Goal: Transaction & Acquisition: Purchase product/service

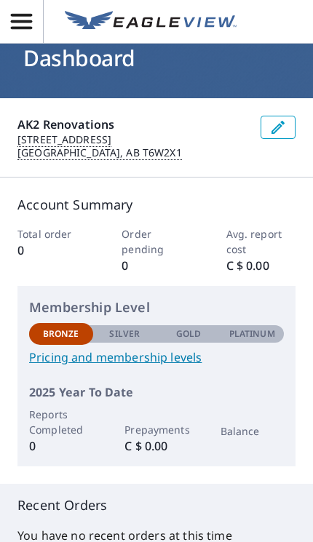
scroll to position [28, 0]
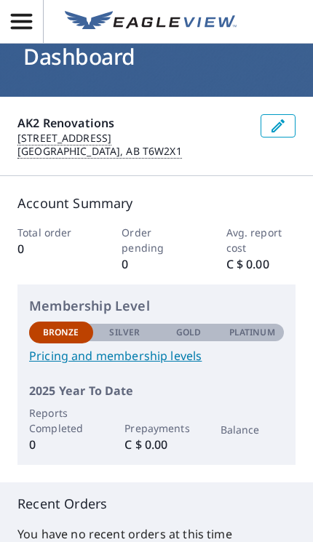
click at [28, 25] on icon "button" at bounding box center [21, 21] width 25 height 25
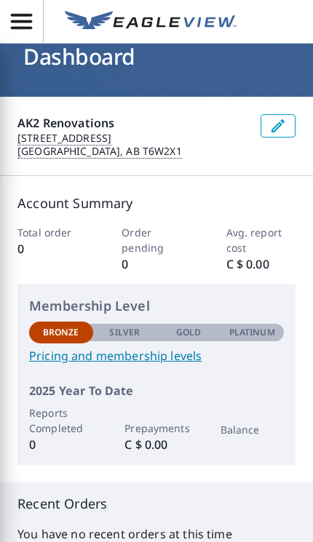
click at [250, 152] on div "AK2 Renovations 3069 Paisley Green SW Edmonton, AB T6W2X1" at bounding box center [156, 136] width 313 height 79
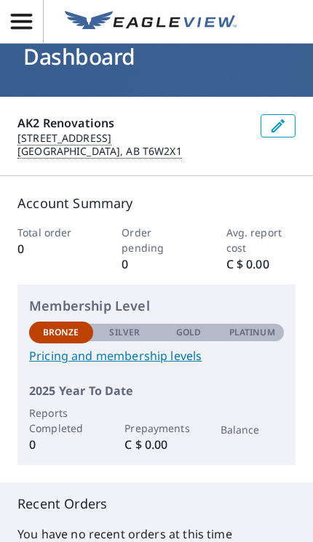
click at [26, 21] on icon "button" at bounding box center [21, 21] width 21 height 15
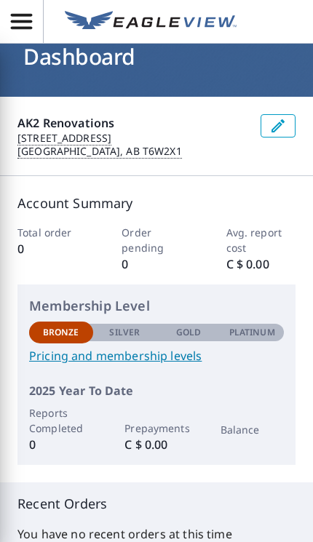
click at [269, 191] on div "Account Summary Total order 0 Order pending 0 Avg. report cost C $ 0.00 Members…" at bounding box center [156, 329] width 313 height 306
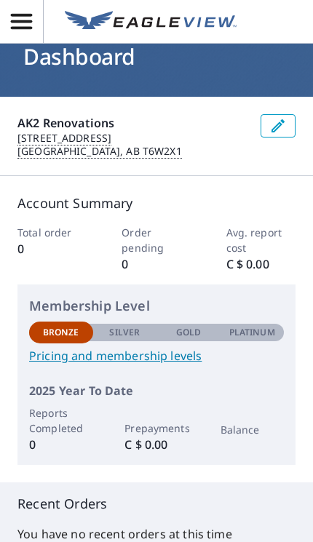
click at [14, 19] on icon "button" at bounding box center [21, 21] width 25 height 25
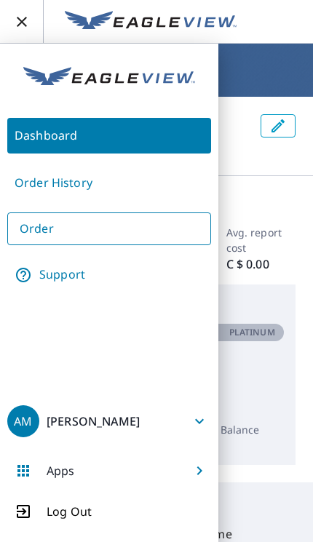
click at [32, 466] on div "Apps" at bounding box center [44, 471] width 75 height 32
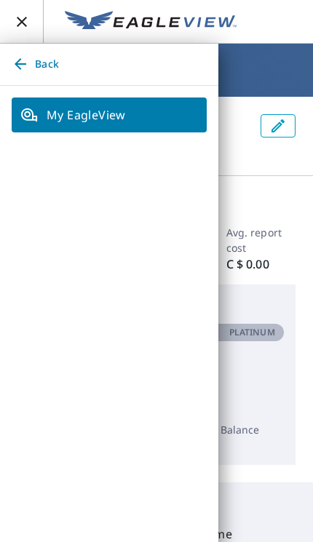
click at [104, 115] on span "My EagleView" at bounding box center [108, 114] width 177 height 17
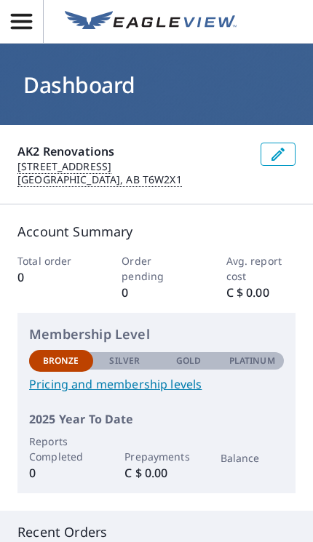
click at [23, 21] on icon "button" at bounding box center [21, 21] width 21 height 15
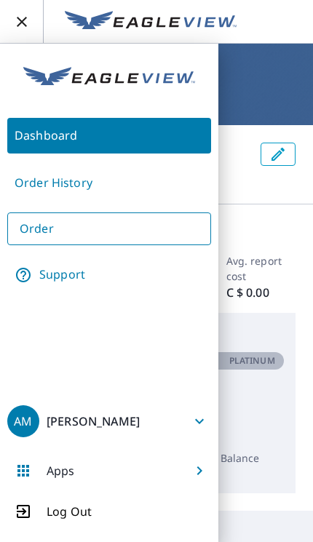
click at [78, 516] on p "Log Out" at bounding box center [69, 511] width 45 height 17
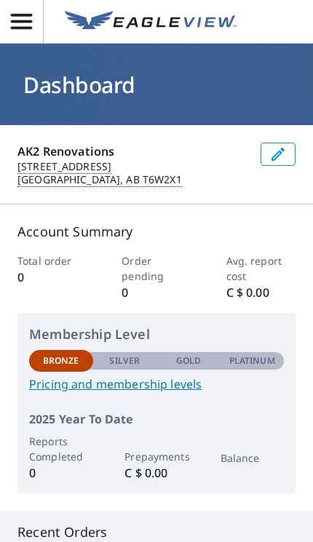
click at [94, 378] on link "Pricing and membership levels" at bounding box center [156, 383] width 255 height 17
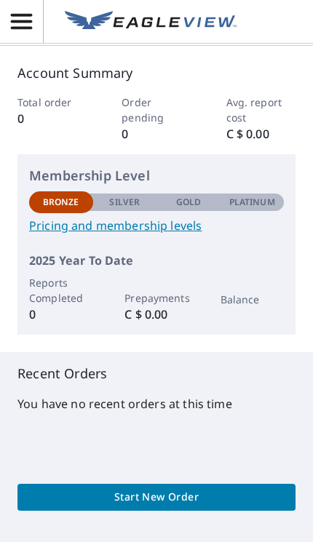
scroll to position [214, 0]
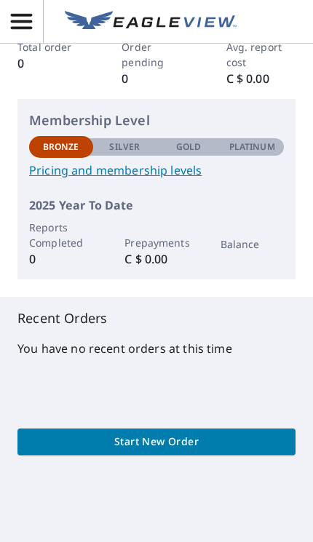
click at [161, 167] on link "Pricing and membership levels" at bounding box center [156, 169] width 255 height 17
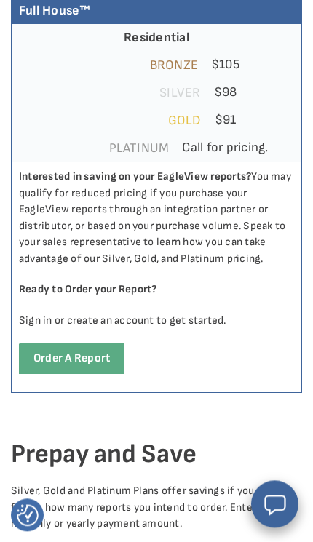
scroll to position [2005, 0]
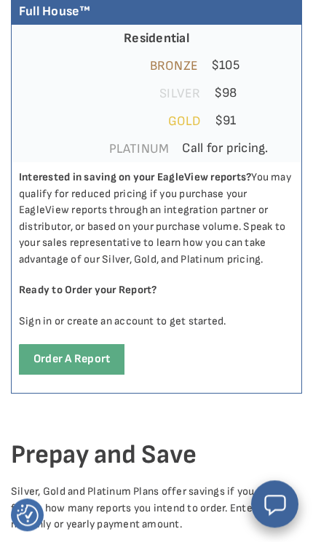
click at [65, 356] on link "Order a report" at bounding box center [71, 359] width 105 height 30
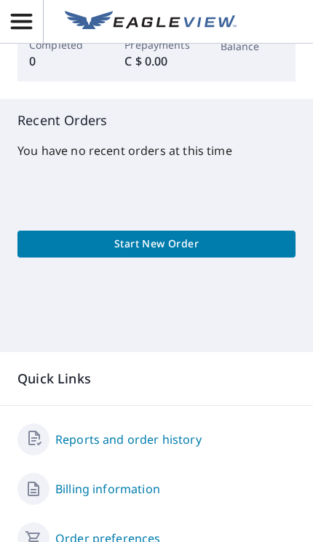
scroll to position [410, 0]
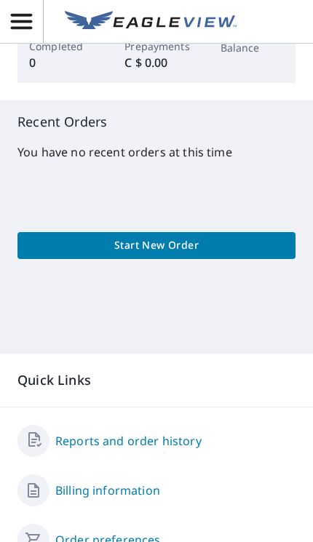
click at [62, 252] on span "Start New Order" at bounding box center [156, 245] width 255 height 18
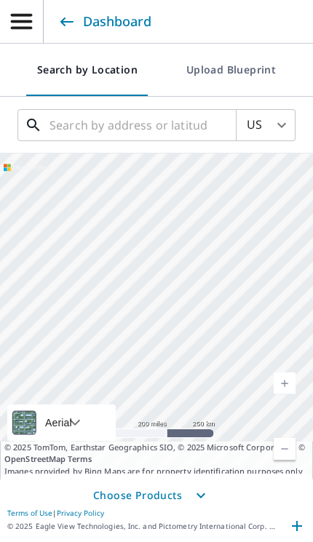
click at [183, 129] on input "text" at bounding box center [127, 125] width 157 height 41
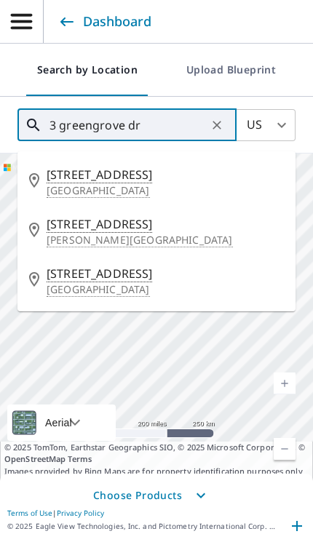
type input "3 greengrove dr"
click at [283, 127] on body "AM AM Dashboard Search by Location Upload Blueprint US US ​ 3 greengrove dr ​ 6…" at bounding box center [156, 271] width 313 height 542
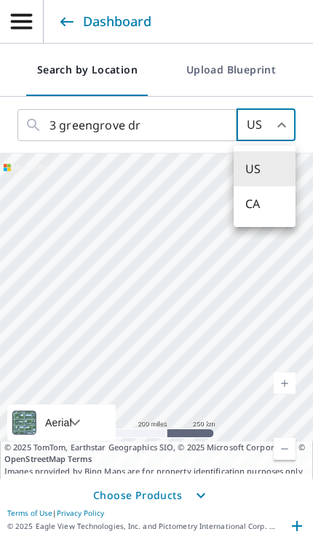
click at [265, 212] on li "CA" at bounding box center [265, 203] width 62 height 35
type input "CA"
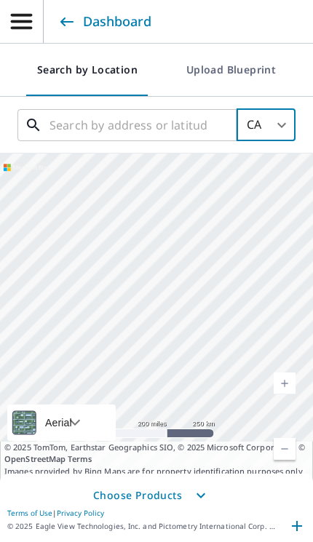
click at [187, 124] on input "text" at bounding box center [127, 125] width 157 height 41
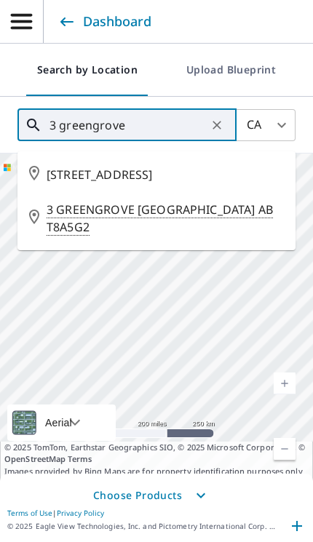
click at [85, 226] on span "3 GREENGROVE DR STRATHCONA COUNTY AB T8A5G2" at bounding box center [165, 218] width 237 height 35
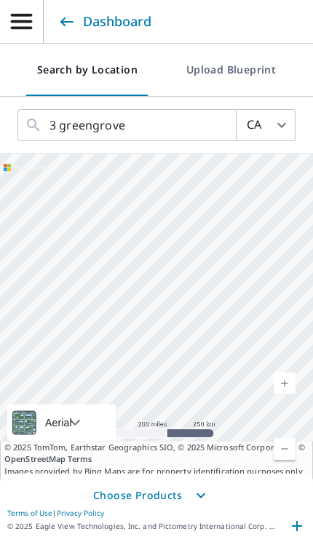
type input "3 GREENGROVE DR STRATHCONA COUNTY AB T8A5G2"
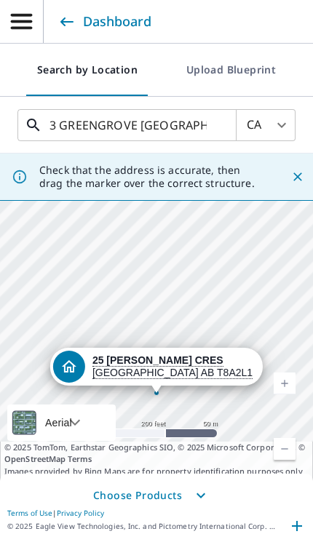
click at [148, 127] on input "3 GREENGROVE DR STRATHCONA COUNTY AB T8A5G2" at bounding box center [127, 125] width 157 height 41
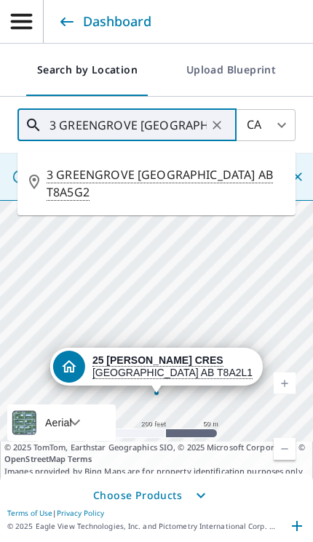
click at [225, 175] on span "3 GREENGROVE DR STRATHCONA COUNTY AB T8A5G2" at bounding box center [165, 183] width 237 height 35
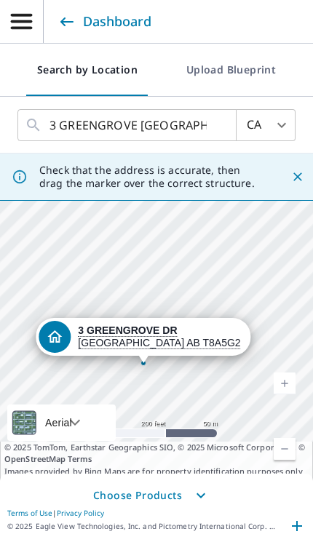
click at [286, 394] on link "Current Level 17, Zoom In" at bounding box center [285, 383] width 22 height 22
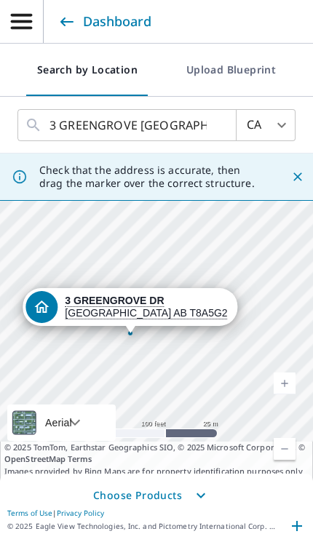
click at [283, 394] on link "Current Level 18, Zoom In" at bounding box center [285, 383] width 22 height 22
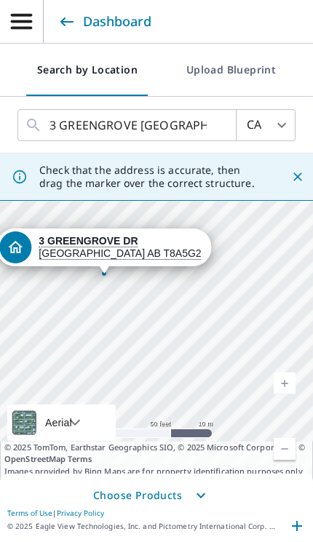
click at [287, 394] on link "Current Level 19, Zoom In" at bounding box center [285, 383] width 22 height 22
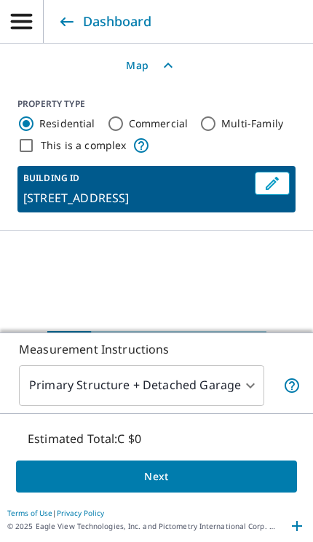
click at [151, 137] on div "This is a complex" at bounding box center [156, 145] width 278 height 17
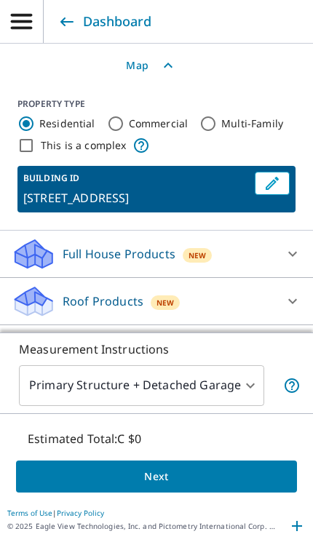
click at [137, 138] on icon at bounding box center [141, 145] width 15 height 15
click at [295, 245] on icon at bounding box center [292, 253] width 17 height 17
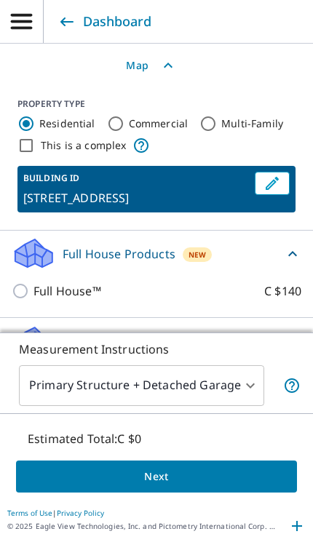
click at [290, 245] on icon at bounding box center [292, 253] width 17 height 17
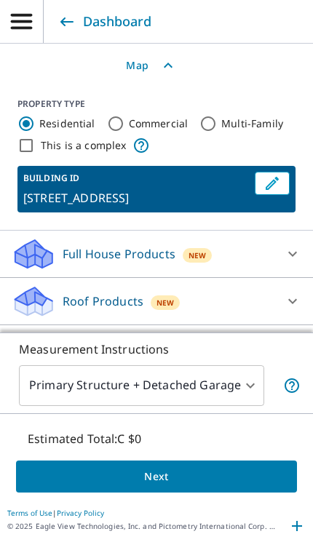
click at [288, 299] on icon at bounding box center [292, 301] width 9 height 5
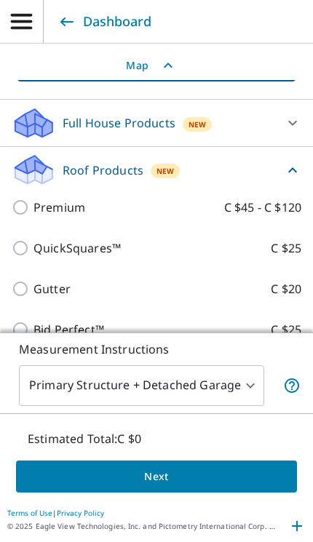
scroll to position [136, 0]
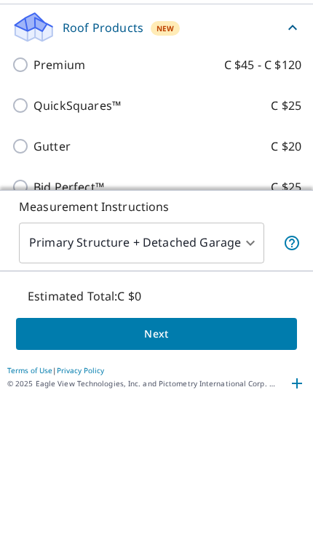
click at [290, 425] on icon at bounding box center [292, 427] width 9 height 5
click at [291, 419] on icon at bounding box center [292, 427] width 17 height 17
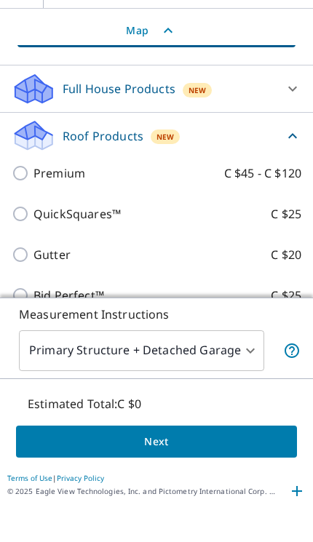
click at [289, 410] on div at bounding box center [292, 427] width 35 height 35
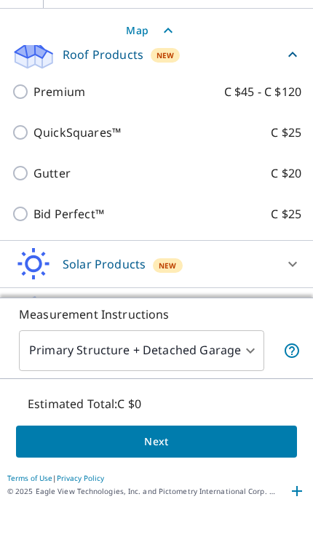
click at [289, 297] on icon at bounding box center [292, 299] width 9 height 5
click at [289, 291] on icon at bounding box center [292, 299] width 17 height 17
click at [285, 338] on icon at bounding box center [292, 346] width 17 height 17
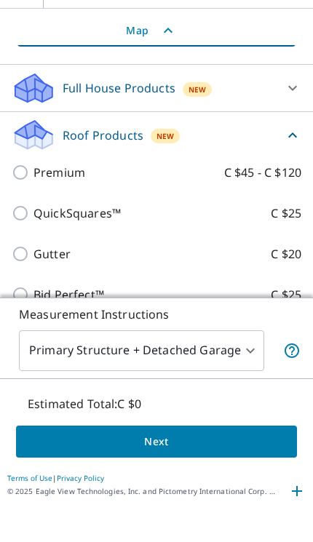
scroll to position [131, 0]
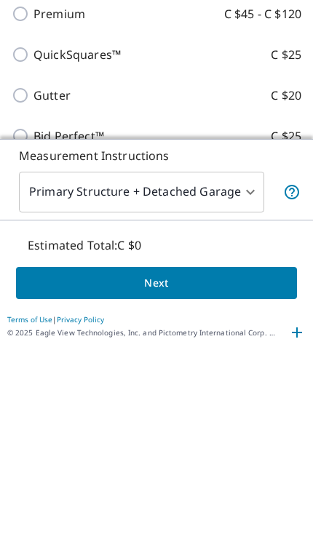
click at [291, 378] on icon at bounding box center [291, 385] width 15 height 15
click at [292, 378] on icon at bounding box center [291, 385] width 15 height 15
click at [284, 378] on icon at bounding box center [291, 385] width 15 height 15
click at [233, 191] on body "AM AM Dashboard Search by Location Upload Blueprint CA CA ​ 3 GREENGROVE DR STR…" at bounding box center [156, 271] width 313 height 542
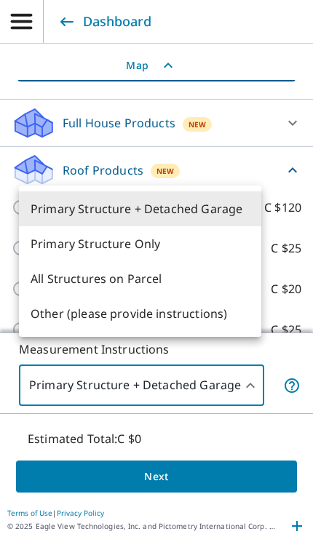
scroll to position [0, 0]
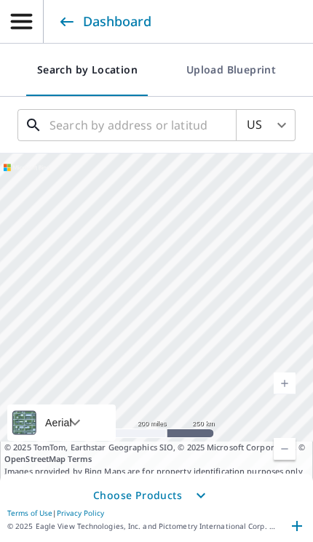
click at [143, 132] on input "text" at bounding box center [127, 125] width 157 height 41
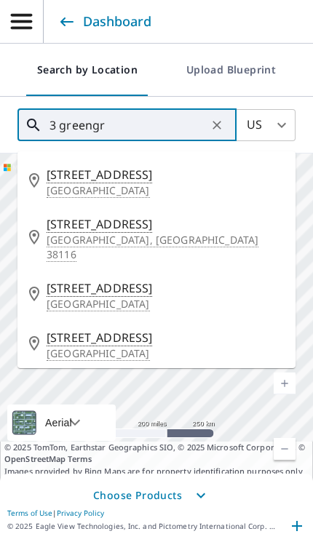
type input "3 greengr"
click at [272, 113] on body "AM AM Dashboard Search by Location Upload Blueprint US US ​ 3 greengr ​ [STREET…" at bounding box center [156, 271] width 313 height 542
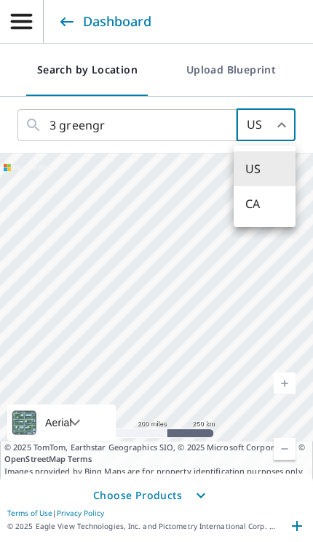
click at [263, 204] on li "CA" at bounding box center [265, 203] width 62 height 35
type input "CA"
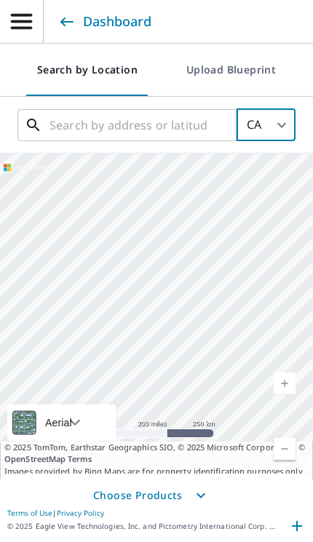
click at [160, 127] on input "text" at bounding box center [127, 125] width 157 height 41
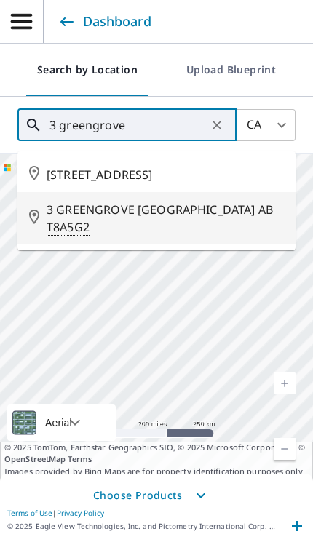
click at [225, 231] on span "3 GREENGROVE [GEOGRAPHIC_DATA] AB T8A5G2" at bounding box center [165, 218] width 237 height 35
type input "3 GREENGROVE [GEOGRAPHIC_DATA] AB T8A5G2"
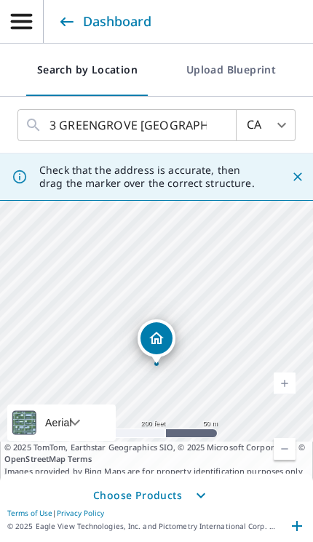
click at [282, 394] on link "Current Level 17, Zoom In" at bounding box center [285, 383] width 22 height 22
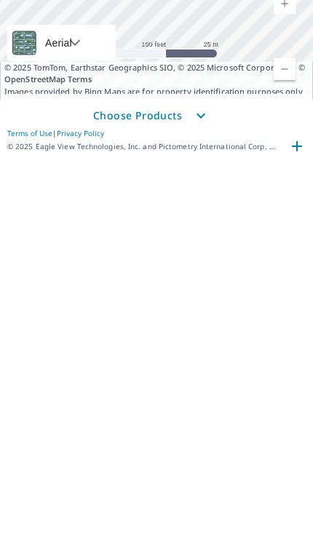
click at [195, 487] on icon "button" at bounding box center [200, 495] width 17 height 17
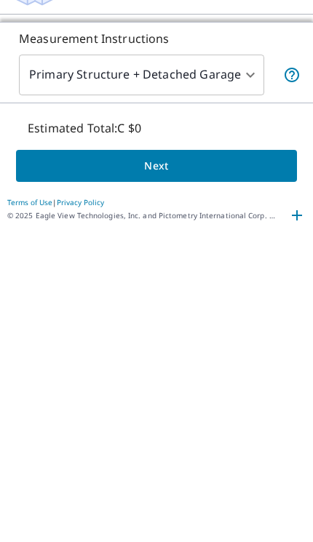
click at [305, 517] on icon "button" at bounding box center [296, 525] width 17 height 17
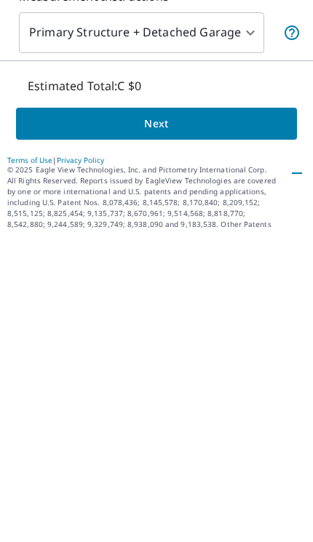
click at [291, 475] on icon "button" at bounding box center [296, 483] width 17 height 17
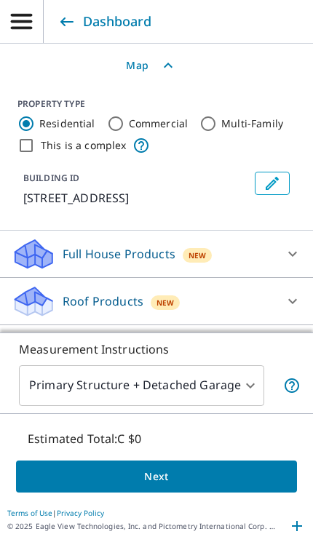
scroll to position [0, 0]
click at [292, 257] on icon at bounding box center [292, 254] width 9 height 5
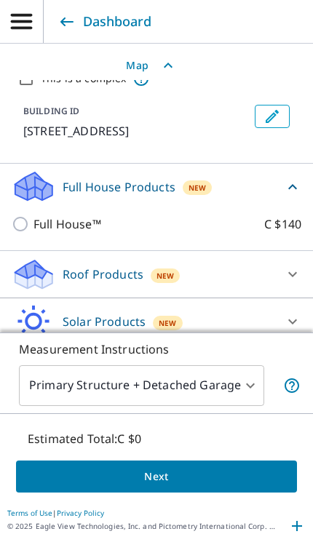
scroll to position [66, 0]
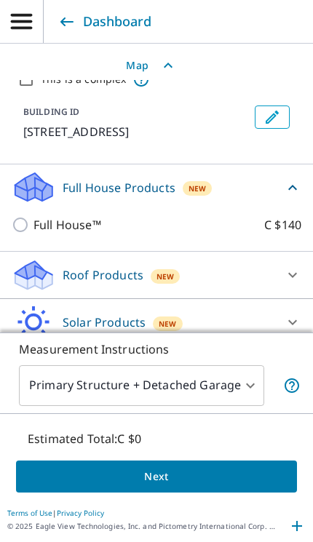
click at [30, 234] on input "Full House™ C $140" at bounding box center [23, 224] width 22 height 17
checkbox input "true"
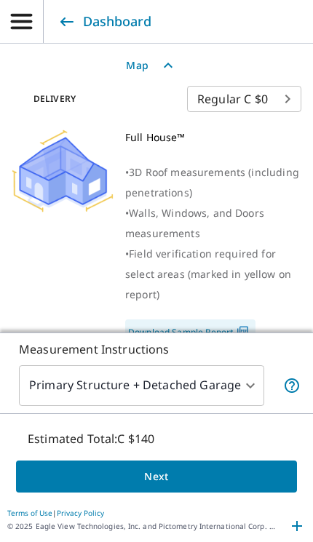
scroll to position [241, 0]
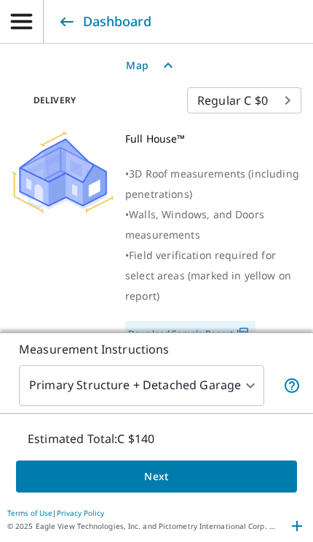
click at [265, 117] on body "AM AM Dashboard Search by Location Upload Blueprint CA CA ​ 3 GREENGROVE DR STR…" at bounding box center [156, 271] width 313 height 542
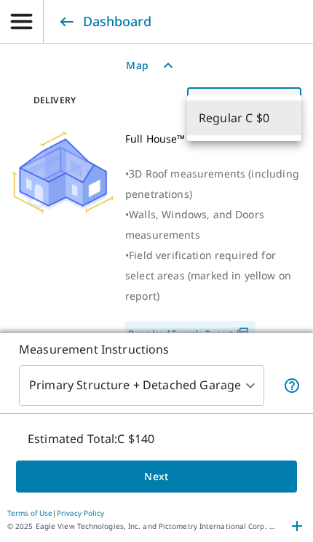
click at [274, 119] on li "Regular C $0" at bounding box center [244, 117] width 114 height 35
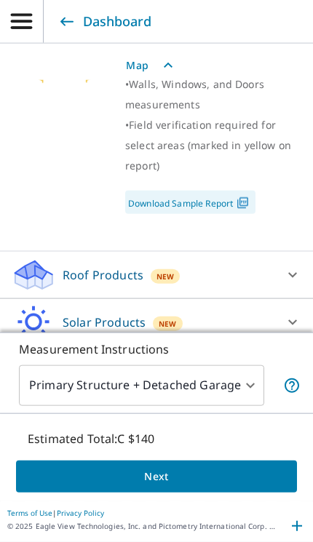
scroll to position [79, 0]
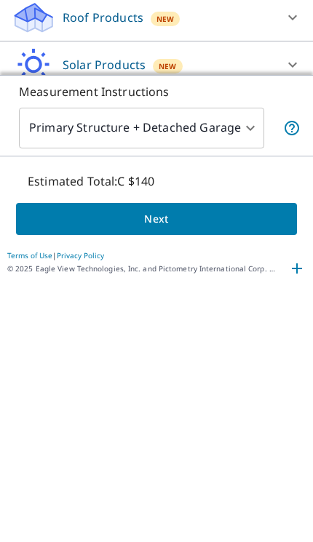
click at [227, 125] on body "AM AM Dashboard Search by Location Upload Blueprint CA CA ​ 3 GREENGROVE DR STR…" at bounding box center [156, 271] width 313 height 542
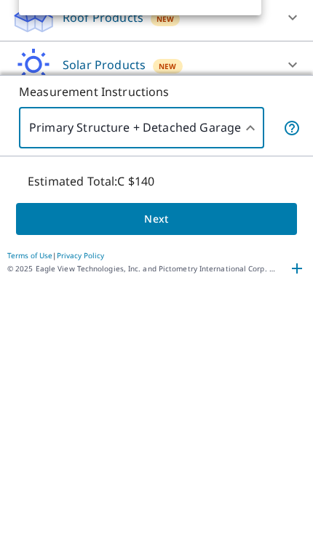
click at [234, 138] on div at bounding box center [156, 271] width 313 height 542
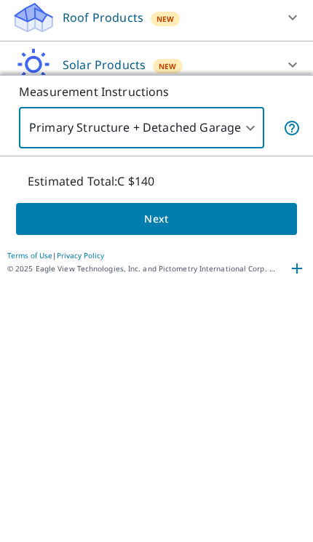
click at [233, 133] on body "AM AM Dashboard Search by Location Upload Blueprint CA CA ​ 3 GREENGROVE DR STR…" at bounding box center [156, 271] width 313 height 542
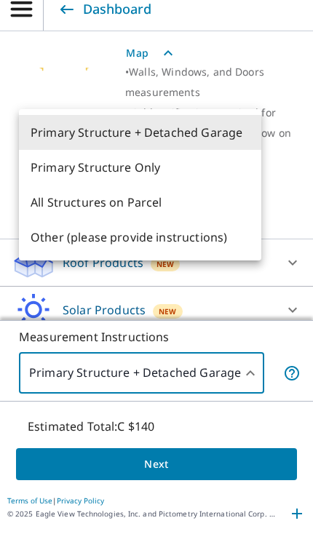
click at [143, 168] on li "Primary Structure Only" at bounding box center [140, 179] width 242 height 35
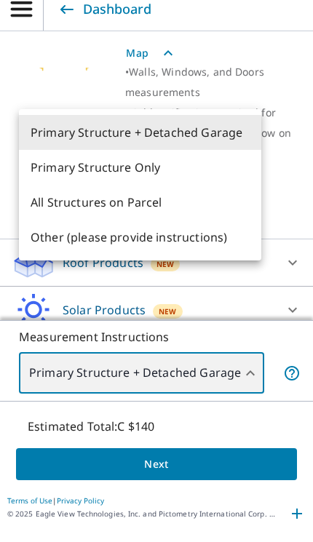
type input "2"
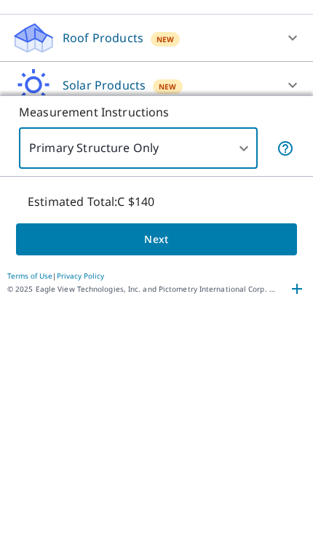
click at [182, 468] on span "Next" at bounding box center [157, 477] width 258 height 18
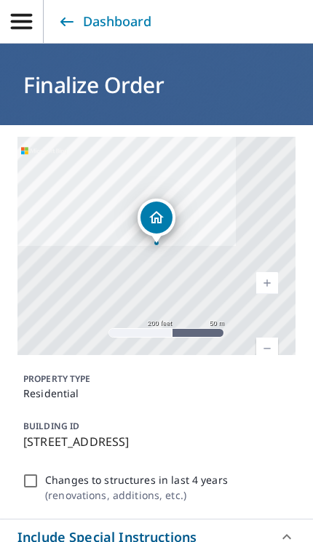
scroll to position [66, 0]
click at [267, 272] on link "Current Level 17, Zoom In" at bounding box center [267, 283] width 22 height 22
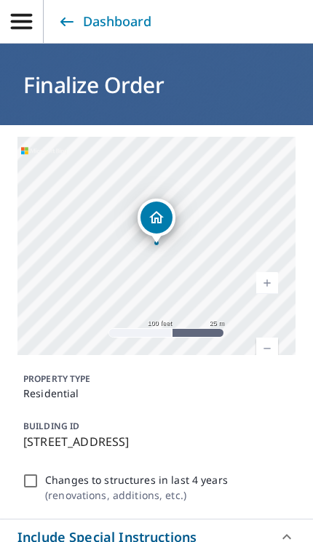
click at [268, 272] on link "Current Level 18, Zoom In" at bounding box center [267, 283] width 22 height 22
click at [263, 272] on link "Current Level 19, Zoom In" at bounding box center [267, 283] width 22 height 22
click at [267, 272] on link "Current Level 20, Zoom In Disabled" at bounding box center [267, 283] width 22 height 22
click at [275, 338] on link "Current Level 20, Zoom Out" at bounding box center [267, 349] width 22 height 22
click at [275, 338] on link "Current Level 19, Zoom Out" at bounding box center [267, 349] width 22 height 22
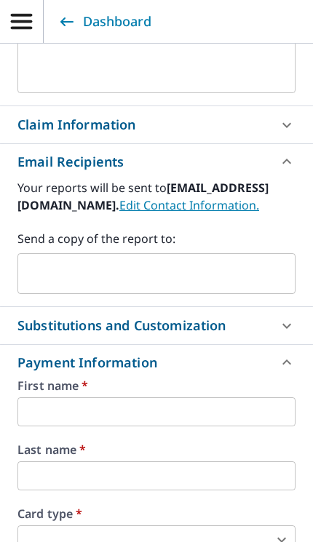
scroll to position [548, 0]
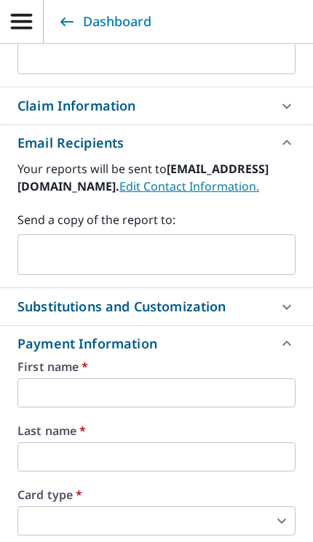
click at [292, 97] on icon at bounding box center [286, 105] width 17 height 17
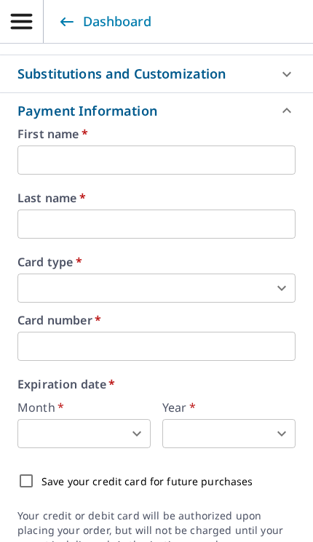
scroll to position [1093, 0]
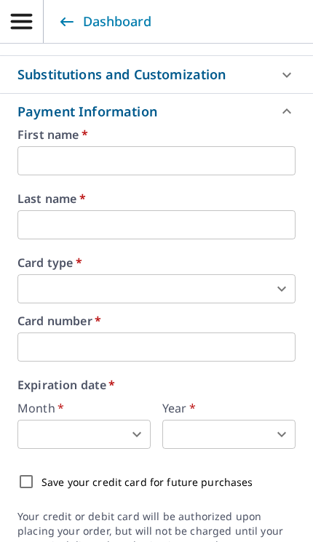
click at [284, 66] on icon at bounding box center [286, 74] width 17 height 17
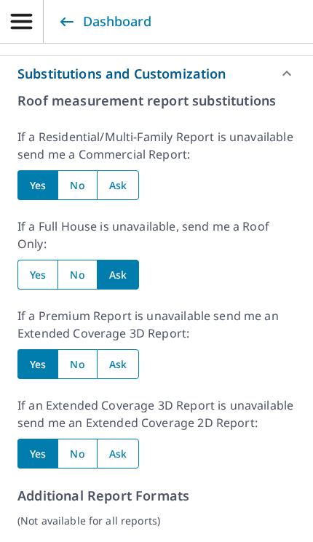
click at [86, 170] on input "radio" at bounding box center [76, 185] width 39 height 30
radio input "true"
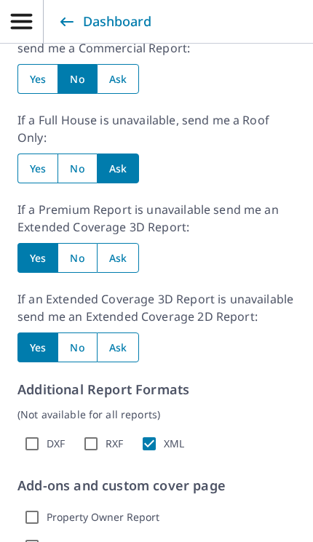
scroll to position [1206, 0]
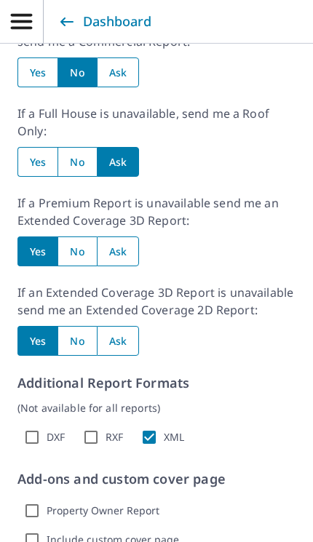
click at [130, 236] on input "radio" at bounding box center [118, 251] width 42 height 30
radio input "true"
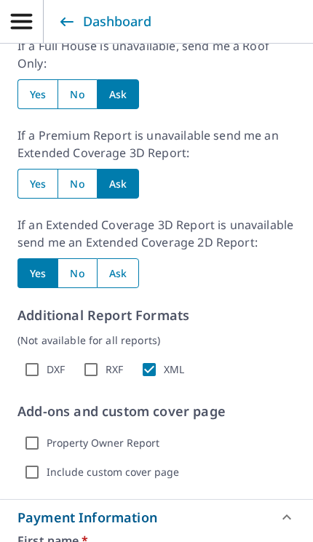
scroll to position [1275, 0]
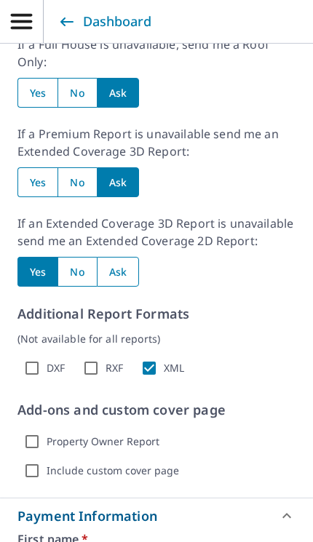
click at [125, 257] on input "radio" at bounding box center [118, 272] width 42 height 30
radio input "true"
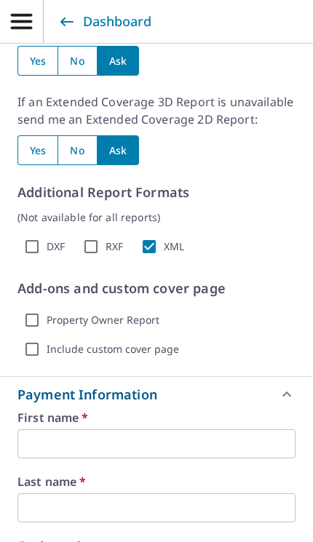
scroll to position [1407, 0]
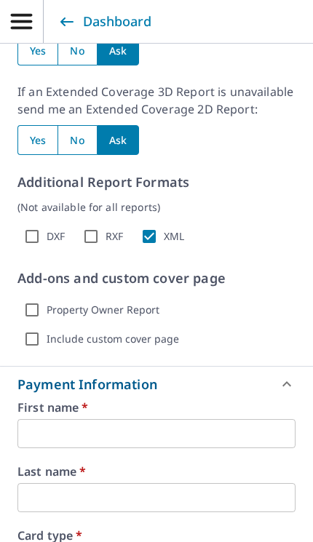
click at [156, 222] on input "XML" at bounding box center [149, 236] width 29 height 29
click at [152, 222] on input "XML" at bounding box center [149, 236] width 29 height 29
click at [154, 222] on input "XML" at bounding box center [149, 236] width 29 height 29
checkbox input "false"
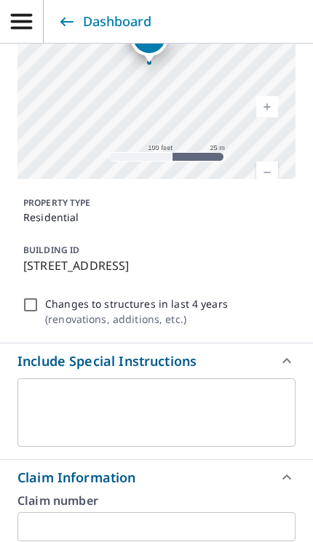
scroll to position [180, 0]
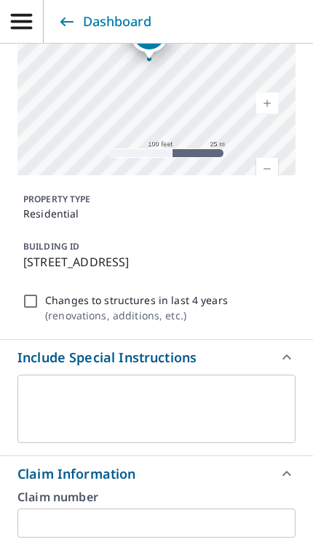
click at [28, 292] on input "Changes to structures in last 4 years ( renovations, additions, etc. )" at bounding box center [30, 300] width 17 height 17
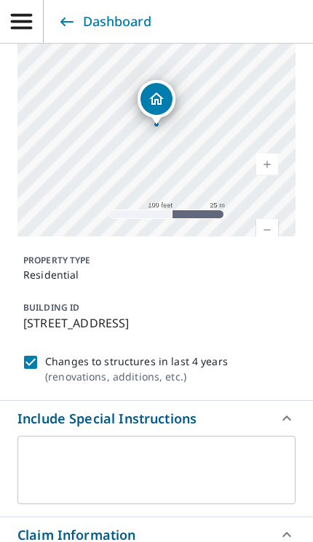
scroll to position [119, 0]
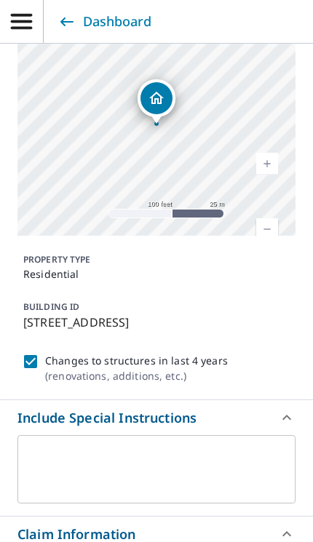
click at [33, 353] on input "Changes to structures in last 4 years ( renovations, additions, etc. )" at bounding box center [30, 361] width 17 height 17
checkbox input "false"
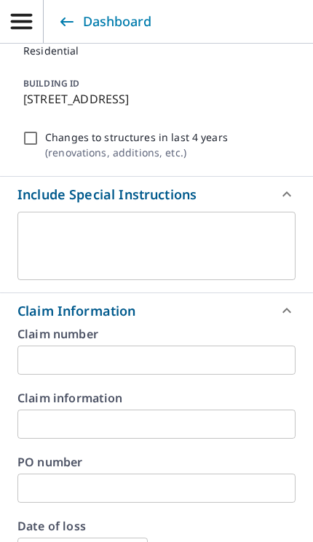
scroll to position [370, 0]
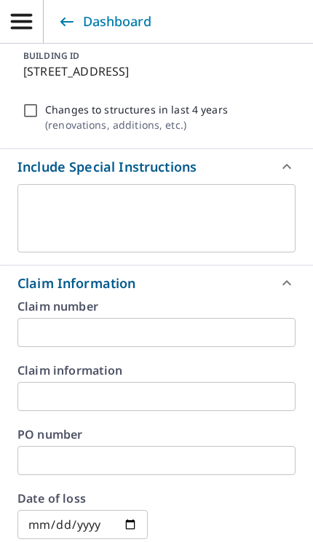
click at [193, 198] on textarea at bounding box center [157, 218] width 258 height 41
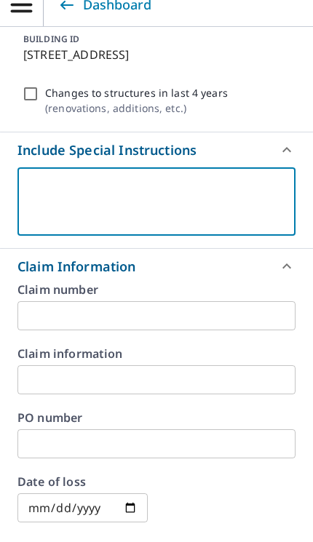
type textarea "N"
type textarea "x"
type textarea "Ne"
type textarea "x"
type textarea "Nee"
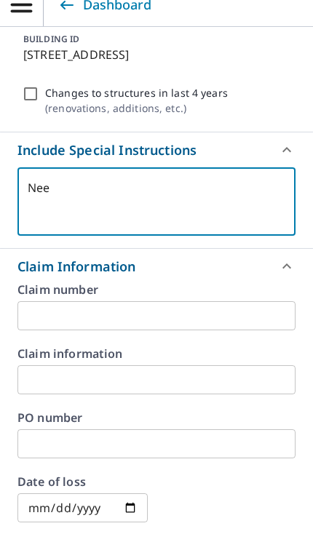
type textarea "x"
type textarea "Need"
type textarea "x"
type textarea "Need"
type textarea "x"
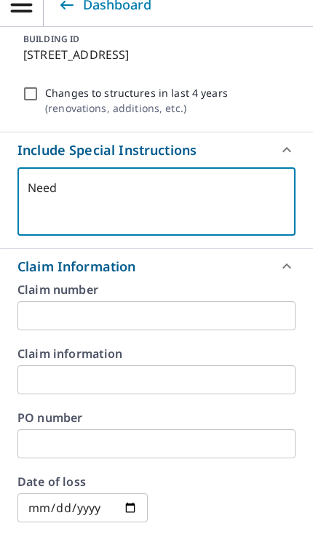
type textarea "Need"
type textarea "x"
type textarea "Nee"
type textarea "x"
type textarea "Ne"
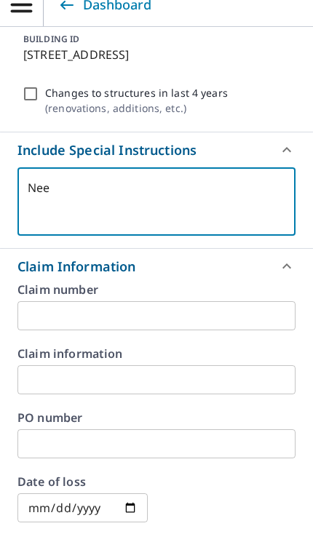
type textarea "x"
type textarea "N"
type textarea "x"
type textarea "I"
type textarea "x"
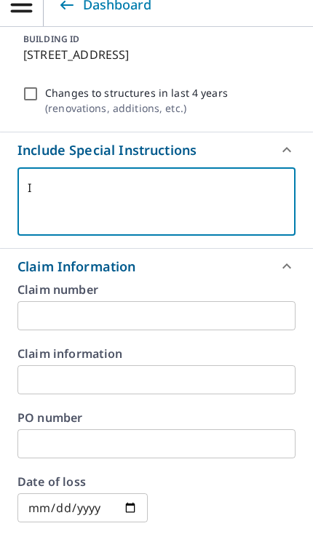
type textarea "I"
type textarea "x"
type textarea "I a"
type textarea "x"
type textarea "I am"
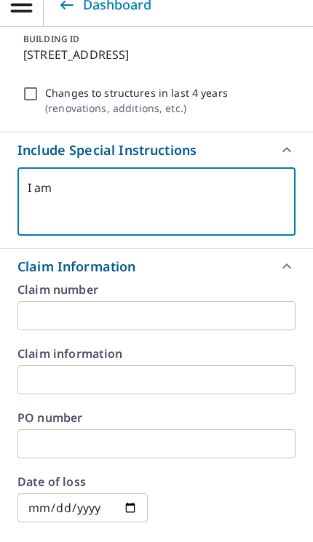
type textarea "x"
type textarea "I am"
type textarea "x"
type textarea "I am d"
type textarea "x"
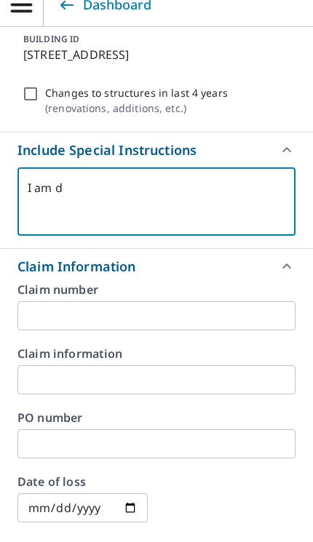
type textarea "I am do"
type textarea "x"
type textarea "I am so"
type textarea "x"
type textarea "I am so"
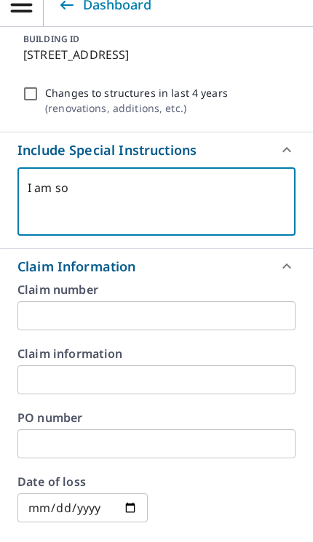
type textarea "x"
type textarea "I am so"
type textarea "x"
type textarea "I am s"
type textarea "x"
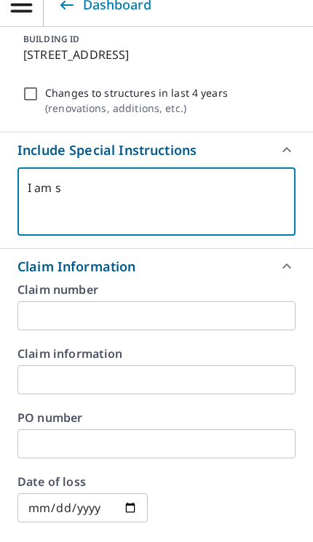
type textarea "I am"
type textarea "x"
type textarea "I am"
type textarea "x"
type textarea "I am"
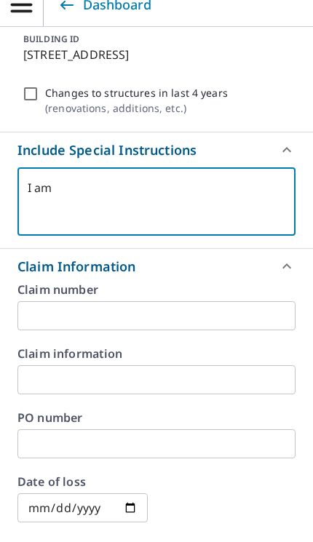
type textarea "x"
type textarea "I am d"
type textarea "x"
type textarea "I am do"
type textarea "x"
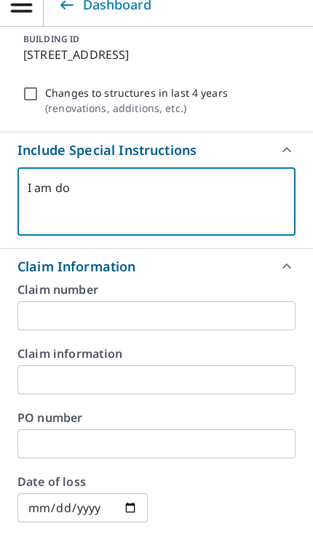
type textarea "I am doi"
type textarea "x"
type textarea "I am doin"
type textarea "x"
type textarea "I am doing"
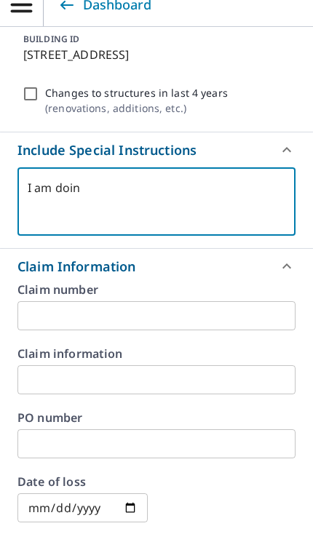
type textarea "x"
type textarea "I am doin"
type textarea "x"
type textarea "I am doi"
type textarea "x"
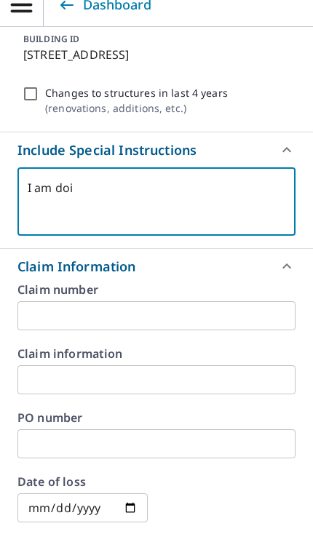
type textarea "I am do"
type textarea "x"
type textarea "I am d"
type textarea "x"
type textarea "I am"
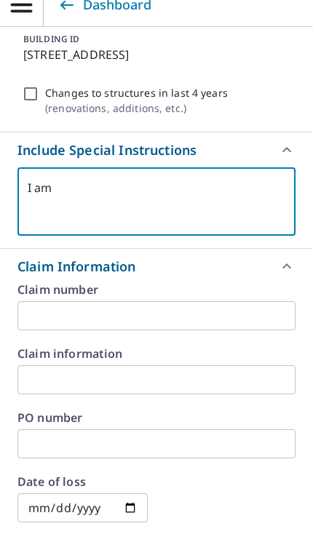
type textarea "x"
type textarea "I am a"
type textarea "x"
type textarea "I am an"
type textarea "x"
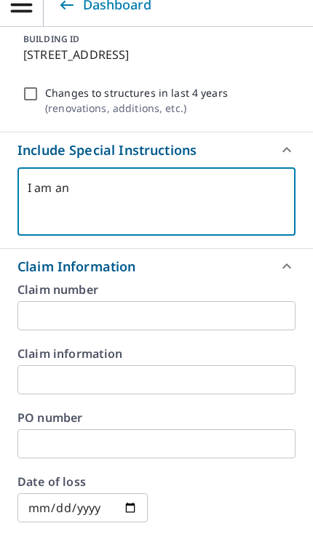
type textarea "I am an"
type textarea "x"
type textarea "I am an i"
type textarea "x"
type textarea "I am an I"
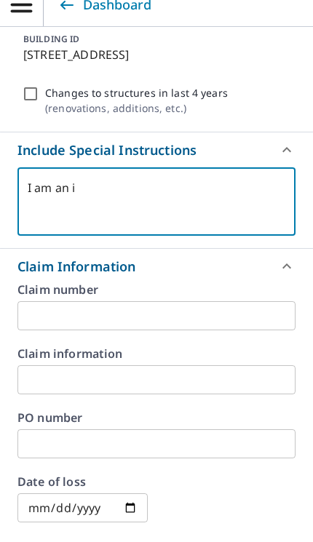
type textarea "x"
type textarea "I am an I"
type textarea "x"
type textarea "I am an I t"
type textarea "x"
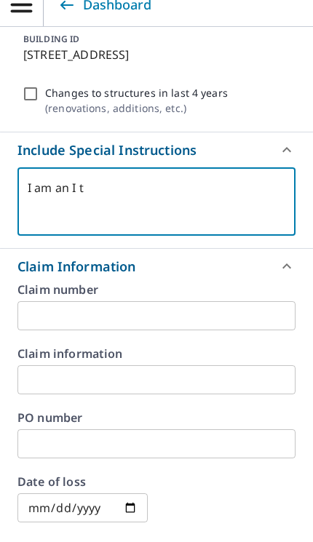
type textarea "I am an I tw"
type textarea "x"
type textarea "I am an I twr"
type textarea "x"
type textarea "I am an I twri"
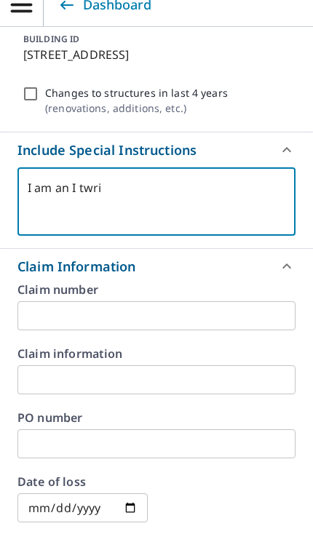
type textarea "x"
type textarea "I am an I twrio"
type textarea "x"
type textarea "I am an I twrior"
type textarea "x"
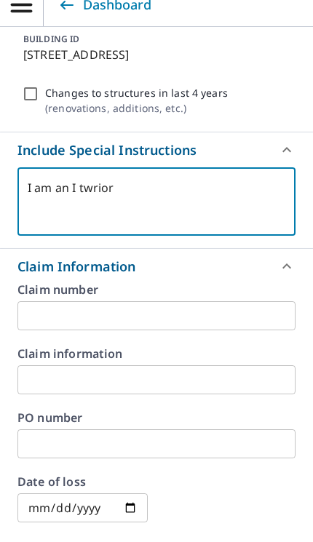
type textarea "I am an I terror"
type textarea "x"
type textarea "I am an I terror"
type textarea "x"
type textarea "I am an I terror"
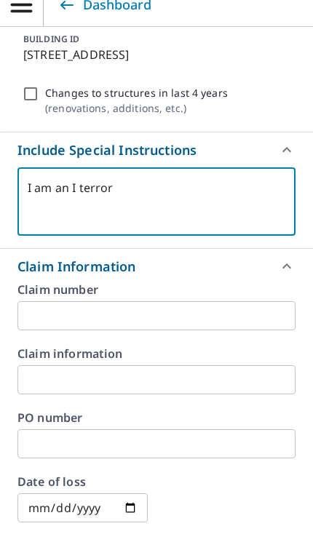
type textarea "x"
type textarea "I am an I terro"
type textarea "x"
type textarea "I am an I terr"
type textarea "x"
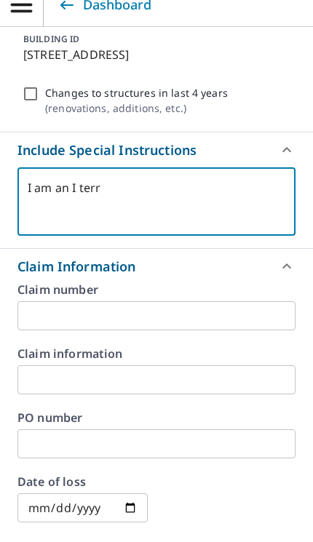
type textarea "I am an I ter"
type textarea "x"
type textarea "I am an I te"
type textarea "x"
type textarea "I am an I t"
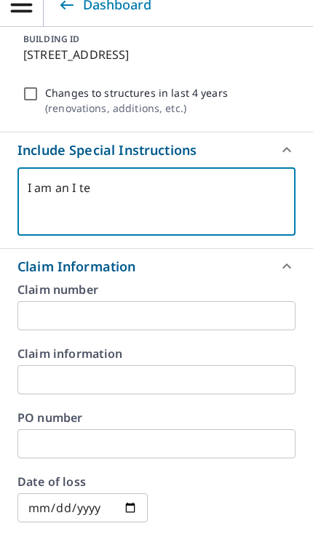
type textarea "x"
type textarea "I am an I"
type textarea "x"
type textarea "I am an I"
type textarea "x"
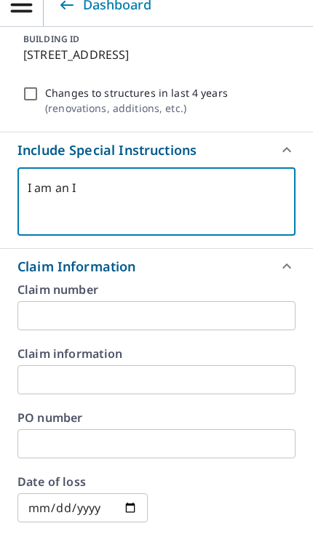
type textarea "I am an"
type textarea "x"
type textarea "I am an i"
type textarea "x"
type textarea "I am an in"
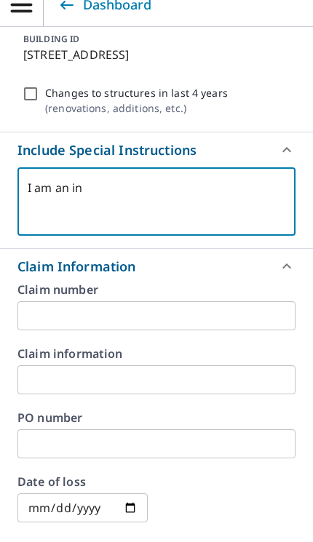
type textarea "x"
type textarea "I am an int"
type textarea "x"
type textarea "I am an inte"
type textarea "x"
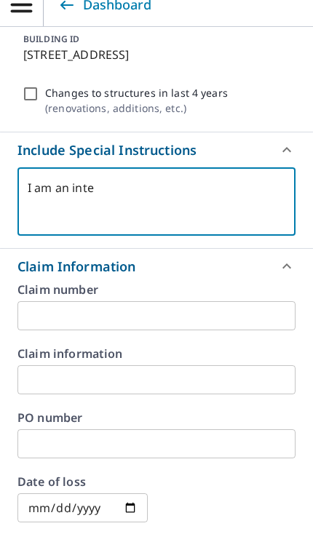
type textarea "I am an inter"
type textarea "x"
type textarea "I am an interi"
type textarea "x"
type textarea "I am an interio"
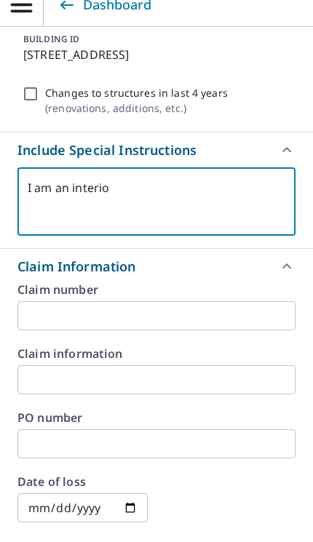
type textarea "x"
type textarea "I am an interior"
type textarea "x"
type textarea "I am an interior"
type textarea "x"
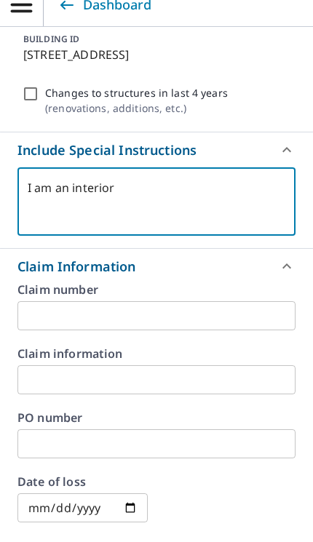
type textarea "I am an interior d"
type textarea "x"
type textarea "I am an interior de"
type textarea "x"
type textarea "I am an interior des"
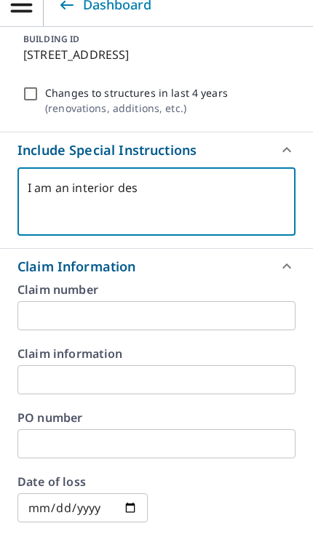
type textarea "x"
type textarea "I am an interior desi"
type textarea "x"
type textarea "I am an interior desig"
type textarea "x"
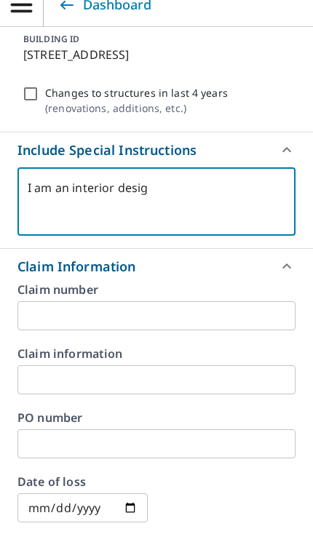
type textarea "I am an interior design"
type textarea "x"
type textarea "I am an interior designw"
type textarea "x"
type textarea "I am an interior designwr"
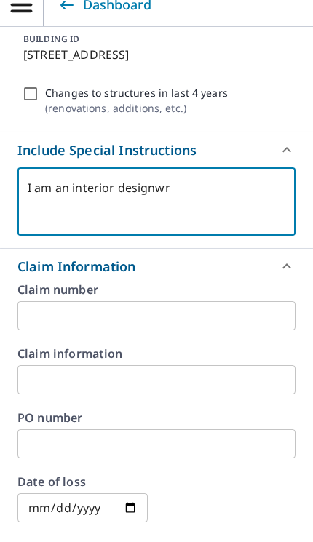
type textarea "x"
type textarea "I am an interior designer"
type textarea "x"
type textarea "I am an interior designer"
type textarea "x"
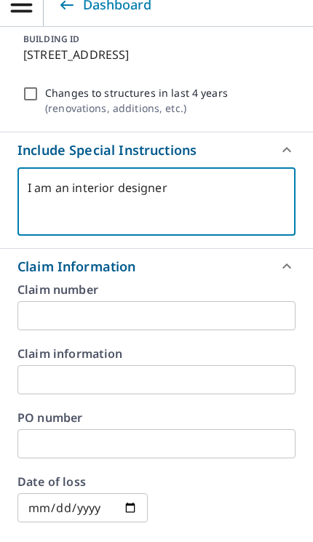
type textarea "I am an interior designer d"
type textarea "x"
type textarea "I am an interior designer do"
type textarea "x"
type textarea "I am an interior designer doi"
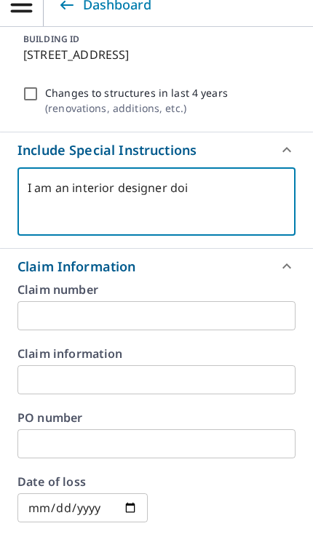
type textarea "x"
type textarea "I am an interior designer doin"
type textarea "x"
type textarea "I am an interior designer doing"
type textarea "x"
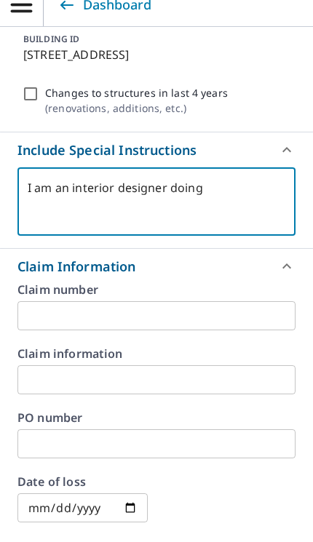
type textarea "I am an interior designer doing"
type textarea "x"
type textarea "I am an interior designer doing a"
type textarea "x"
type textarea "I am an interior designer doing am"
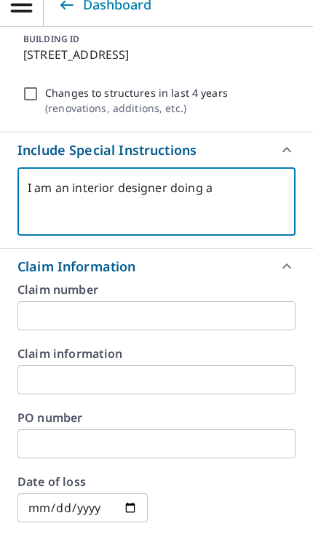
type textarea "x"
type textarea "I am an interior designer doing an"
type textarea "x"
type textarea "I am an interior designer doing an"
type textarea "x"
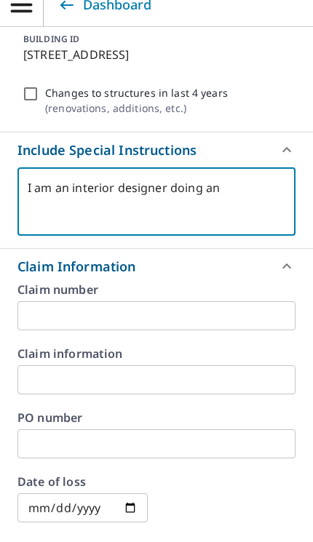
type textarea "I am an interior designer doing an e"
type textarea "x"
type textarea "I am an interior designer doing an ex"
type textarea "x"
type textarea "I am an interior designer doing an ext"
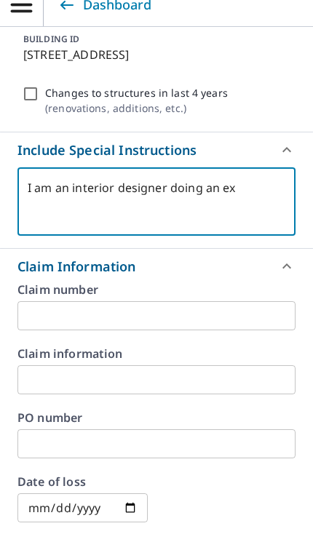
type textarea "x"
type textarea "I am an interior designer doing an exte"
type textarea "x"
type textarea "I am an interior designer doing an exter"
type textarea "x"
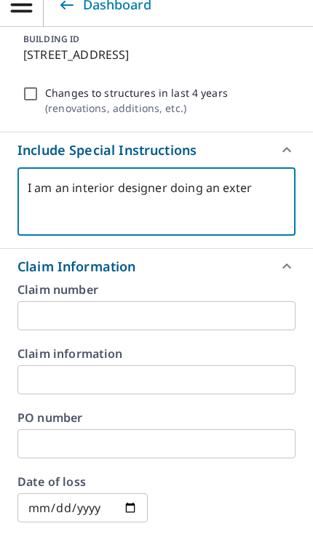
type textarea "I am an interior designer doing an exteri"
type textarea "x"
type textarea "I am an interior designer doing an exterio"
type textarea "x"
type textarea "I am an interior designer doing an exterior"
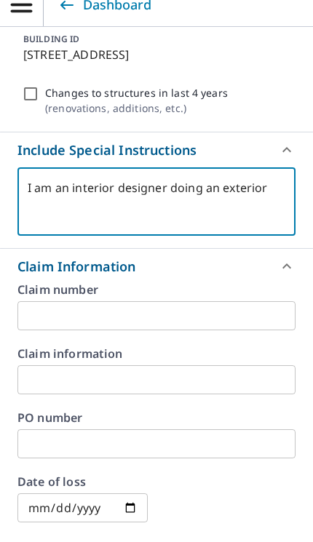
type textarea "x"
type textarea "I am an interior designer doing an exterior"
type textarea "x"
type textarea "I am an interior designer doing an exterior d"
type textarea "x"
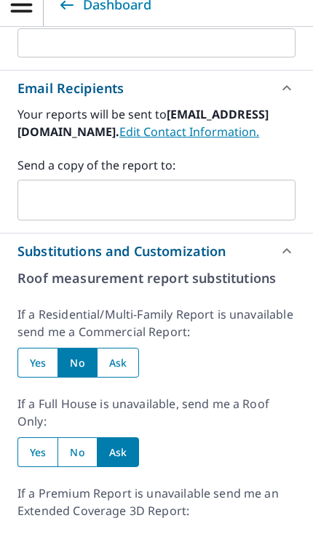
scroll to position [898, 0]
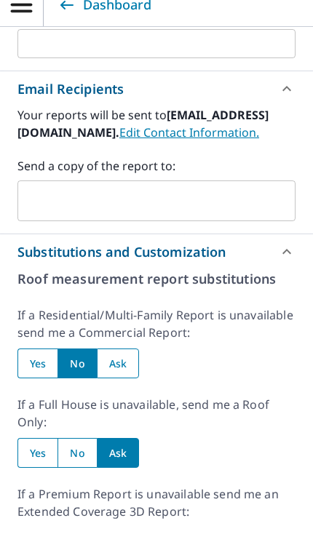
click at [217, 204] on input "text" at bounding box center [145, 218] width 243 height 28
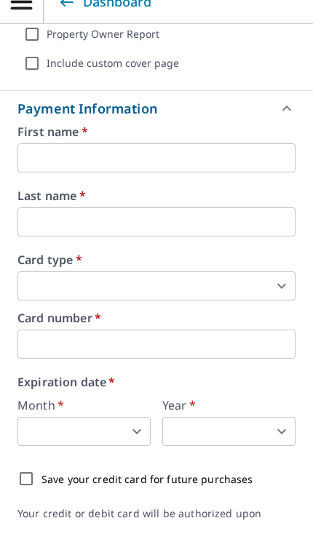
scroll to position [1686, 0]
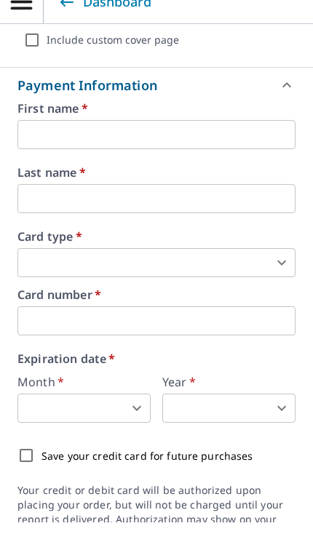
click at [236, 140] on input "text" at bounding box center [156, 154] width 278 height 29
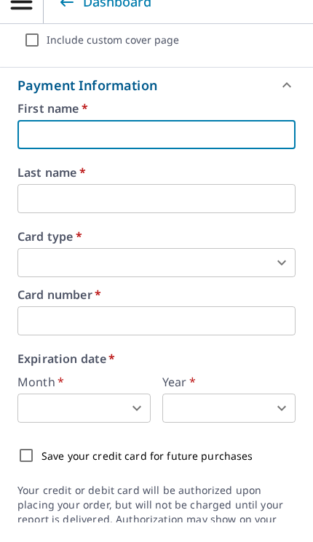
scroll to position [23, 0]
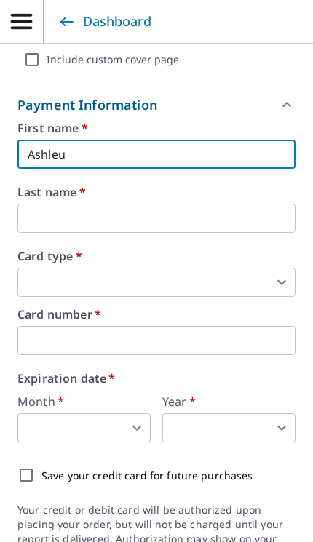
click at [234, 215] on input "text" at bounding box center [156, 218] width 278 height 29
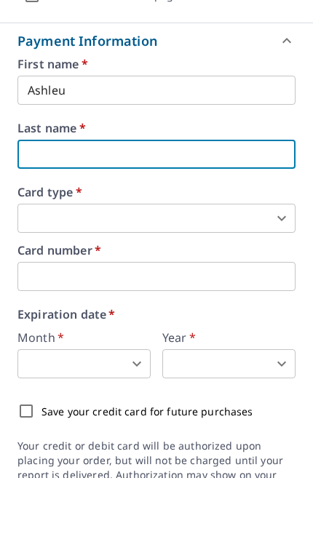
click at [230, 140] on input "Ashleu" at bounding box center [156, 154] width 278 height 29
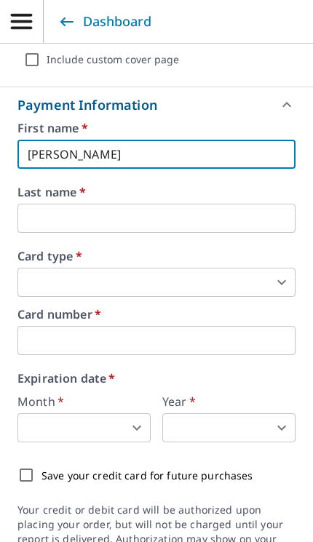
click at [228, 226] on input "text" at bounding box center [156, 218] width 278 height 29
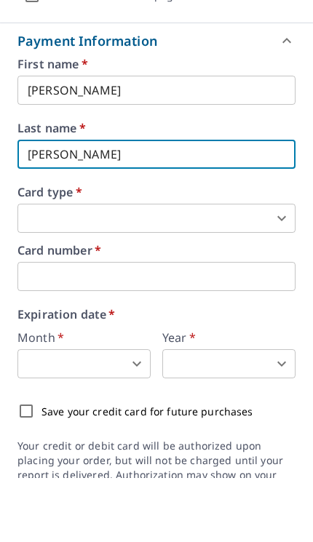
click at [245, 212] on body "AM AM Dashboard Finalize Order 3 GREENGROVE DR STRATHCONA COUNTY AB T8A5G2 Aeri…" at bounding box center [156, 271] width 313 height 542
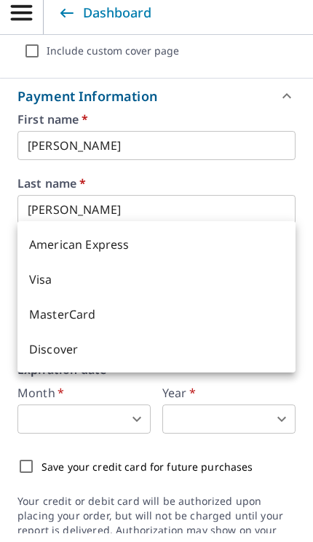
click at [90, 316] on li "MasterCard" at bounding box center [156, 323] width 278 height 35
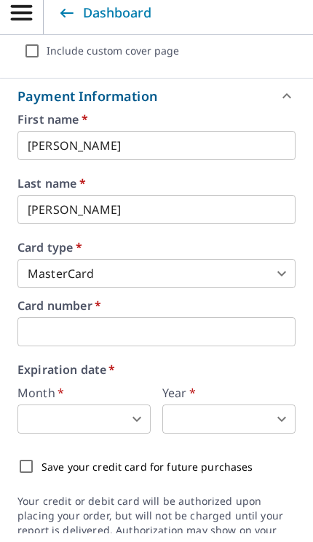
scroll to position [78, 0]
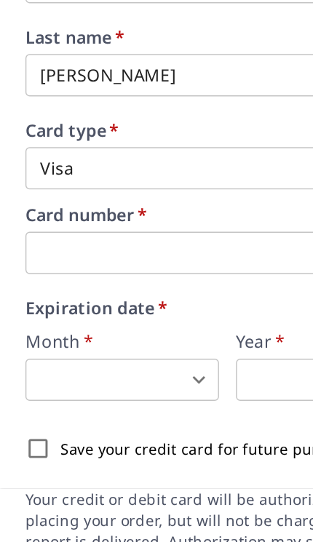
click at [119, 201] on body "AM AM Dashboard Finalize Order 3 GREENGROVE DR STRATHCONA COUNTY AB T8A5G2 Aeri…" at bounding box center [156, 271] width 313 height 542
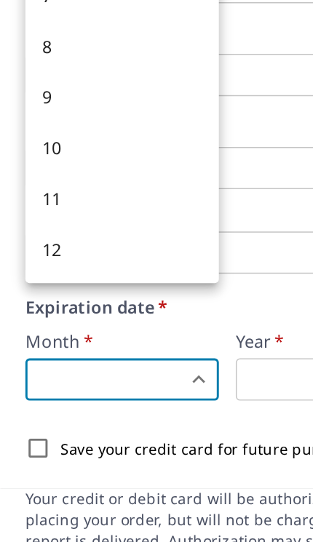
click at [33, 216] on li "9" at bounding box center [83, 233] width 133 height 35
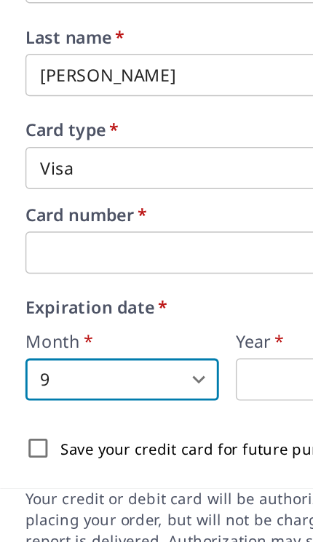
click at [188, 204] on body "AM AM Dashboard Finalize Order 3 GREENGROVE DR STRATHCONA COUNTY AB T8A5G2 Aeri…" at bounding box center [156, 271] width 313 height 542
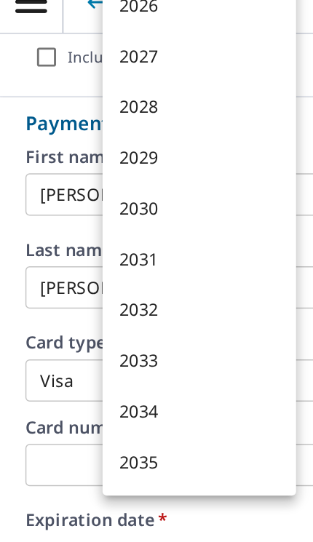
click at [104, 111] on li "2029" at bounding box center [137, 128] width 133 height 35
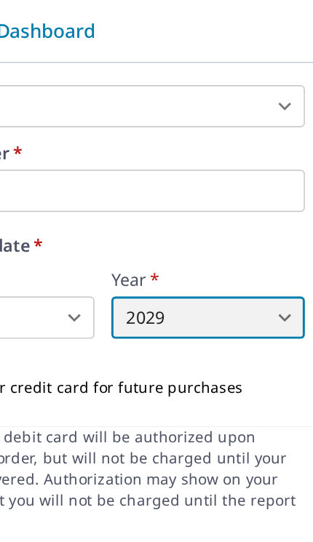
scroll to position [1896, 0]
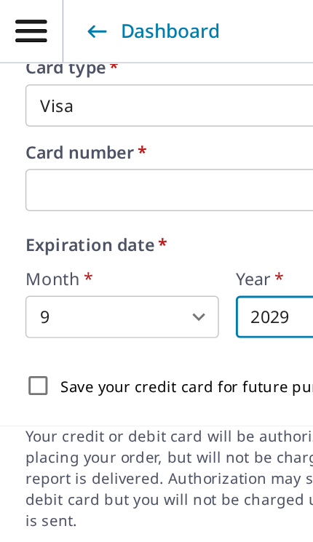
click at [25, 250] on input "Save your credit card for future purchases" at bounding box center [26, 265] width 31 height 31
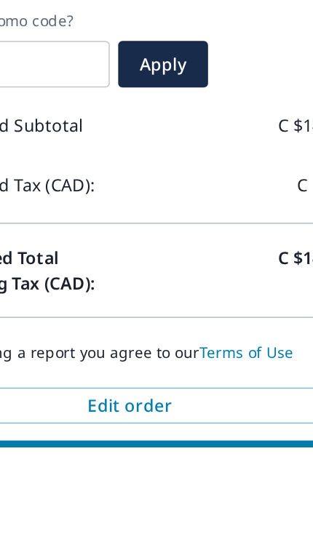
scroll to position [79, 0]
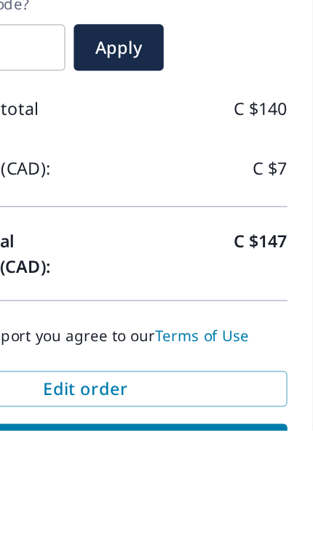
click at [204, 470] on link "Terms of Use" at bounding box center [236, 477] width 65 height 14
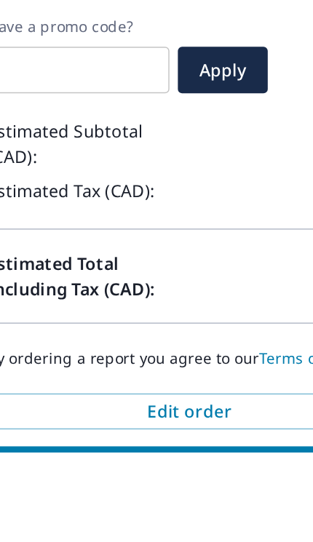
click at [140, 506] on span "Edit order" at bounding box center [156, 514] width 255 height 16
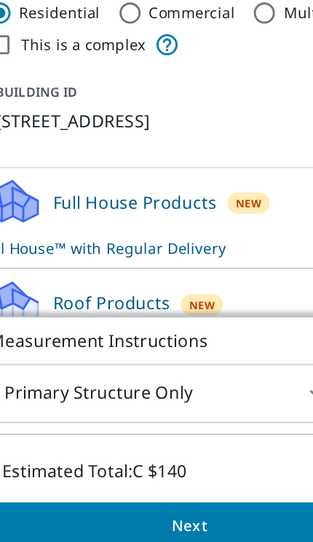
scroll to position [20, 0]
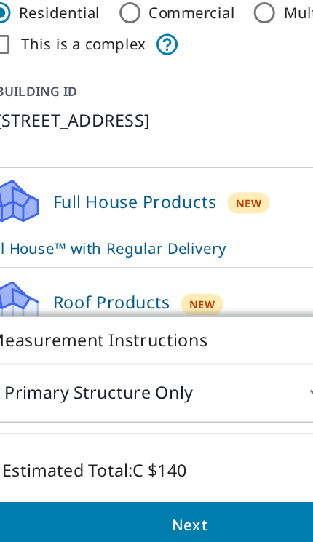
click at [128, 245] on p "Full House Products" at bounding box center [119, 253] width 113 height 17
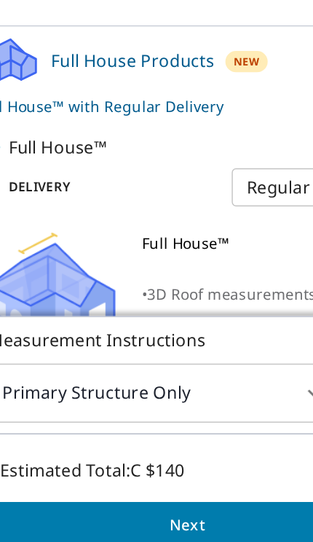
scroll to position [97, 0]
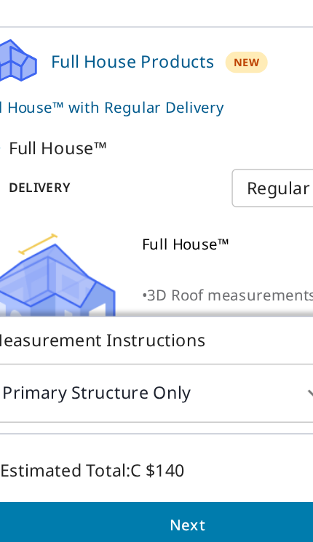
click at [184, 83] on body "AM AM Dashboard Search by Location Upload Blueprint CA CA ​ 3 GREENGROVE DR STR…" at bounding box center [156, 271] width 313 height 542
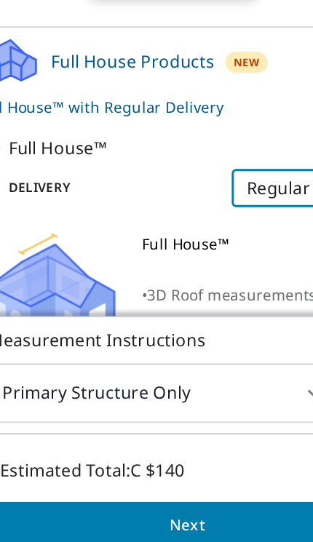
scroll to position [60, 0]
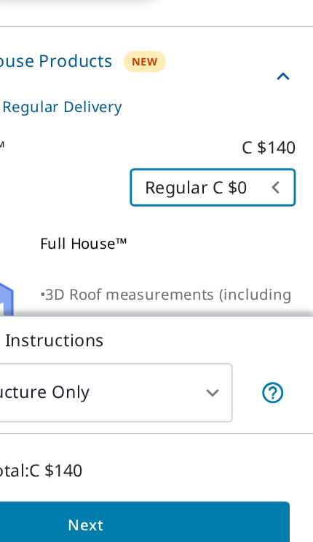
click at [186, 84] on div at bounding box center [156, 271] width 313 height 542
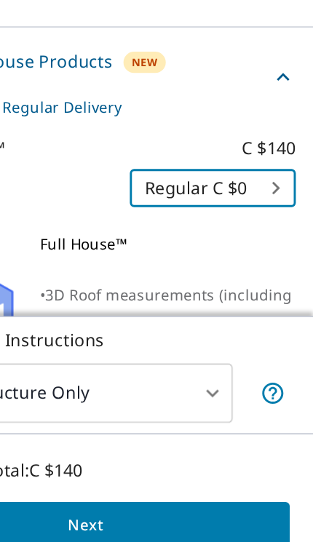
click at [191, 87] on div "Regular C $0" at bounding box center [156, 271] width 313 height 542
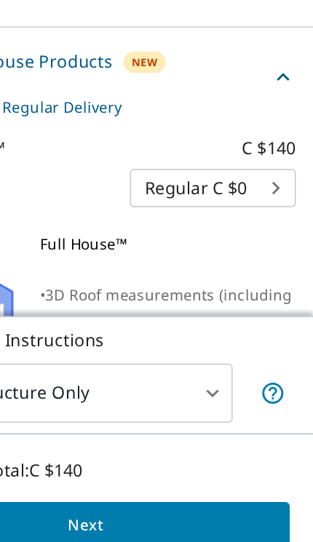
click at [191, 87] on body "AM AM Dashboard Search by Location Upload Blueprint CA CA ​ 3 GREENGROVE DR STR…" at bounding box center [156, 271] width 313 height 542
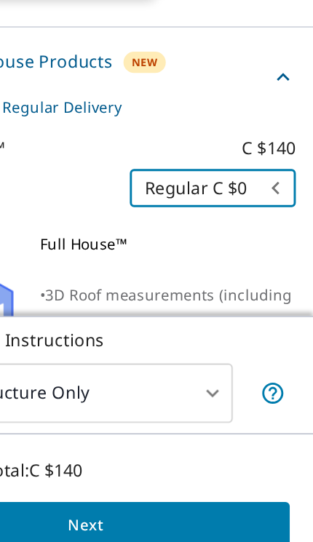
click at [190, 79] on div at bounding box center [156, 271] width 313 height 542
click at [188, 87] on body "AM AM Dashboard Search by Location Upload Blueprint CA CA ​ 3 GREENGROVE DR STR…" at bounding box center [156, 271] width 313 height 542
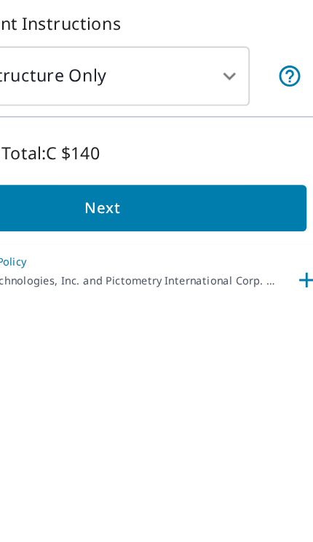
scroll to position [79, 0]
click at [91, 142] on div at bounding box center [156, 271] width 313 height 542
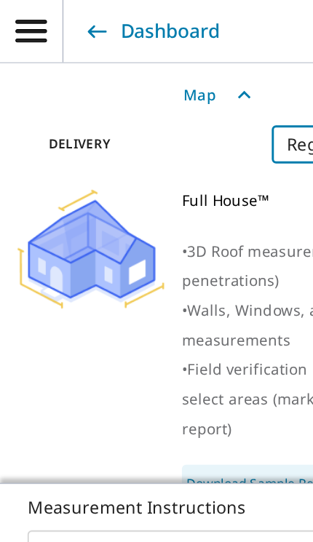
scroll to position [249, 0]
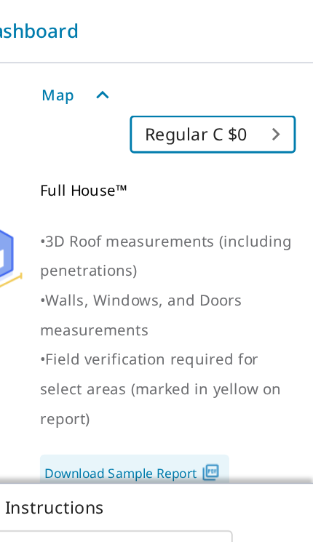
click at [179, 84] on body "AM AM Dashboard Search by Location Upload Blueprint CA CA ​ 3 GREENGROVE DR STR…" at bounding box center [156, 271] width 313 height 542
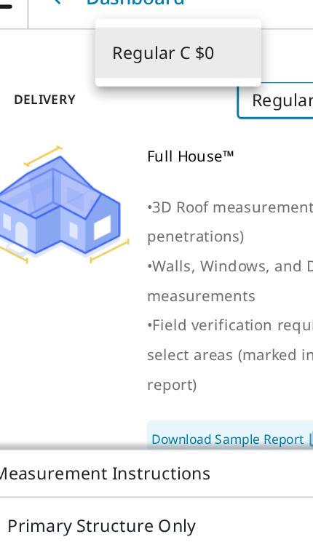
scroll to position [0, 0]
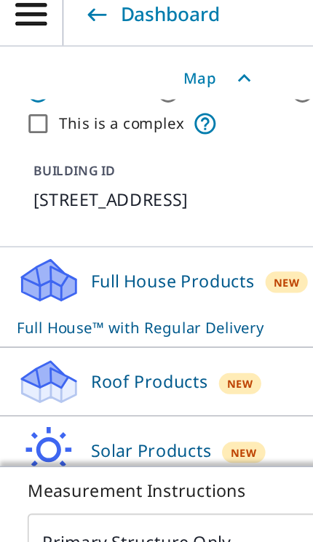
scroll to position [48, 0]
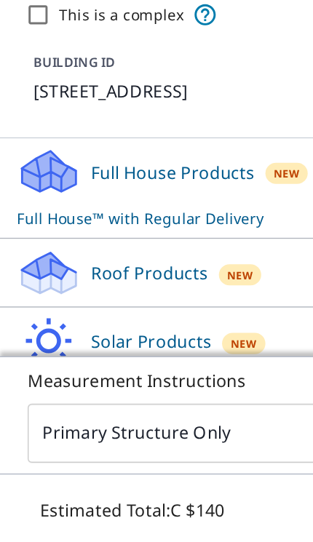
click at [135, 197] on p "Full House Products" at bounding box center [119, 205] width 113 height 17
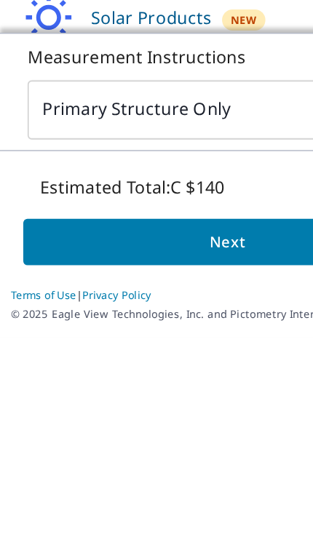
scroll to position [79, 0]
click at [155, 468] on span "Next" at bounding box center [157, 477] width 258 height 18
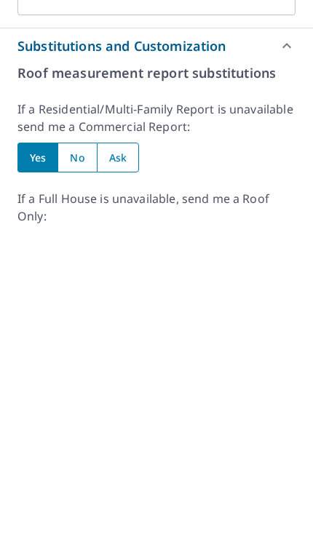
scroll to position [807, 0]
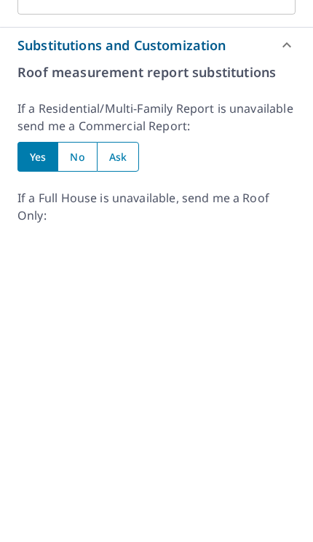
click at [130, 457] on input "radio" at bounding box center [118, 472] width 42 height 30
radio input "true"
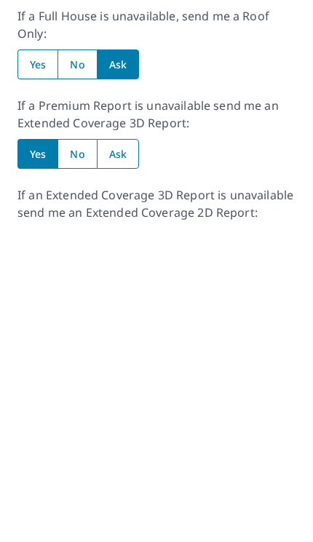
scroll to position [982, 0]
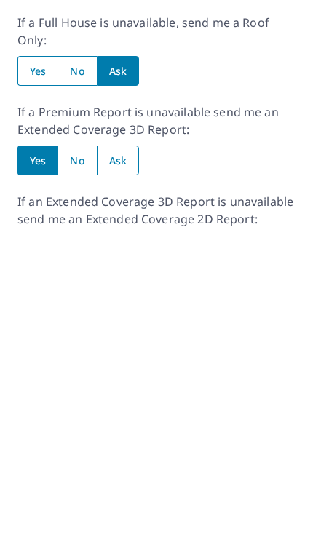
click at [136, 460] on input "radio" at bounding box center [118, 475] width 42 height 30
radio input "true"
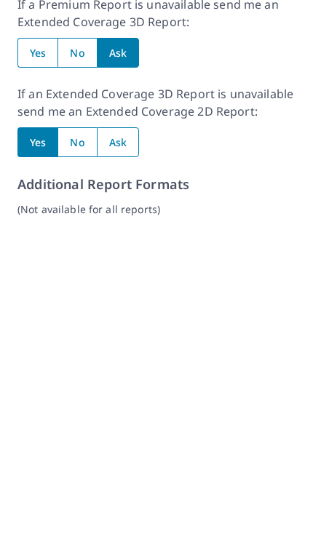
click at [127, 442] on input "radio" at bounding box center [118, 457] width 42 height 30
radio input "true"
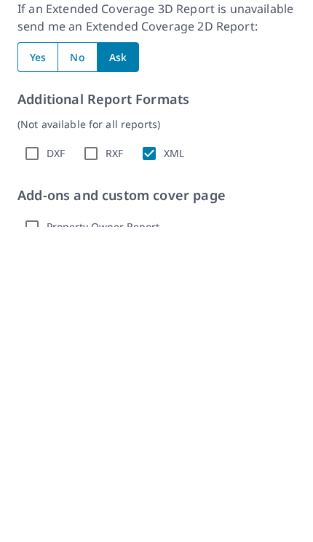
scroll to position [1179, 0]
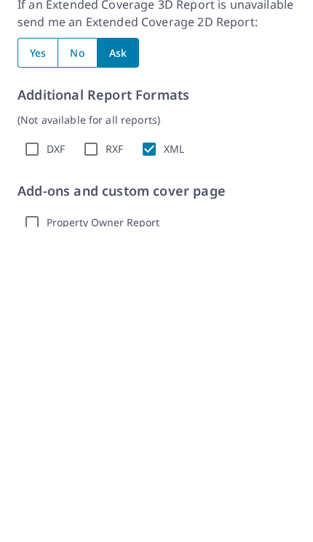
click at [161, 450] on input "XML" at bounding box center [149, 464] width 29 height 29
click at [155, 450] on input "XML" at bounding box center [149, 464] width 29 height 29
checkbox input "true"
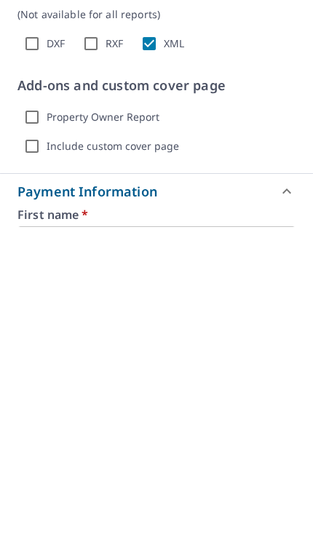
scroll to position [1286, 0]
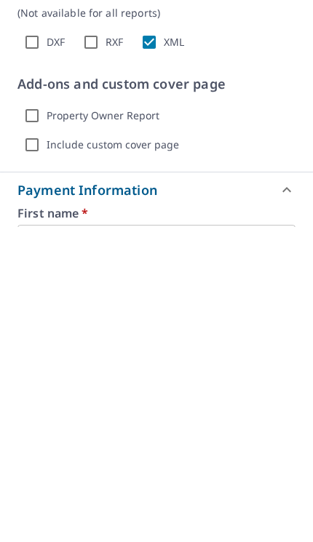
click at [121, 424] on label "Property Owner Report" at bounding box center [103, 430] width 113 height 13
click at [47, 416] on input "Property Owner Report" at bounding box center [31, 430] width 29 height 29
click at [116, 424] on label "Property Owner Report" at bounding box center [103, 430] width 113 height 13
click at [47, 416] on input "Property Owner Report" at bounding box center [31, 430] width 29 height 29
checkbox input "false"
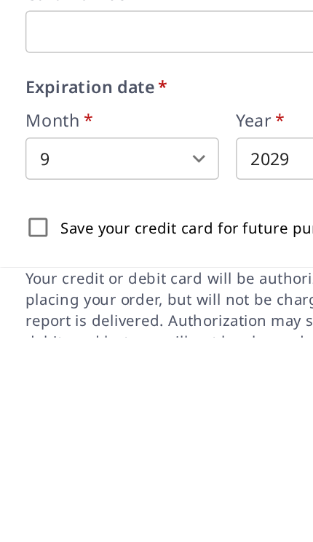
scroll to position [1693, 0]
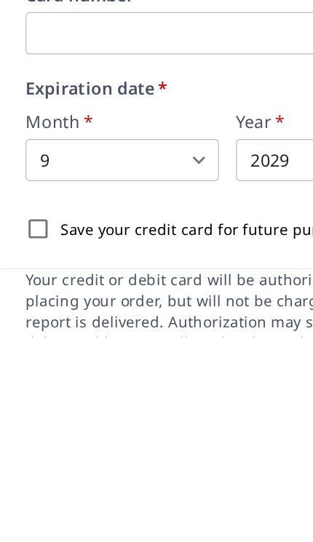
click at [32, 452] on input "Save your credit card for future purchases" at bounding box center [26, 467] width 31 height 31
checkbox input "true"
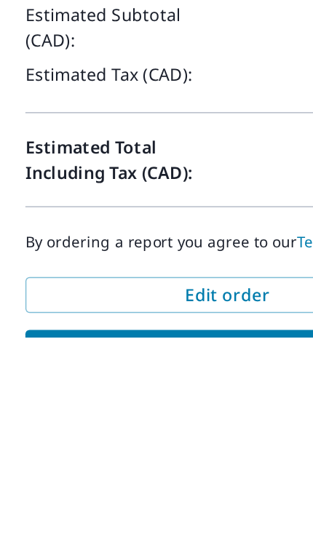
scroll to position [2140, 0]
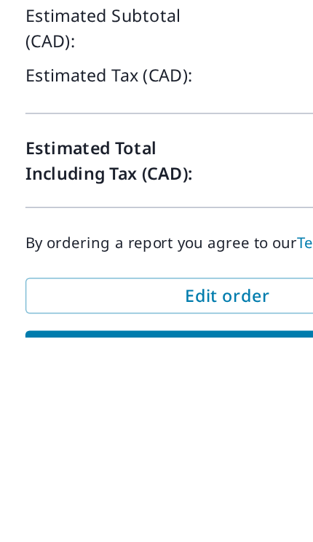
click at [146, 541] on span "Submit order" at bounding box center [156, 550] width 255 height 16
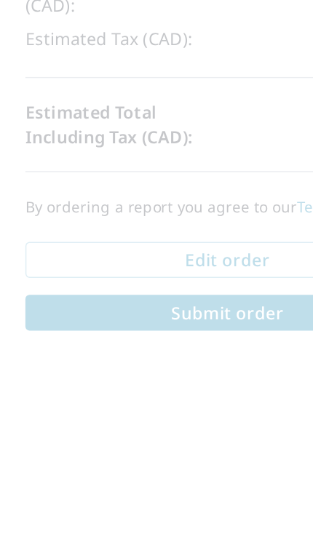
scroll to position [1619, 0]
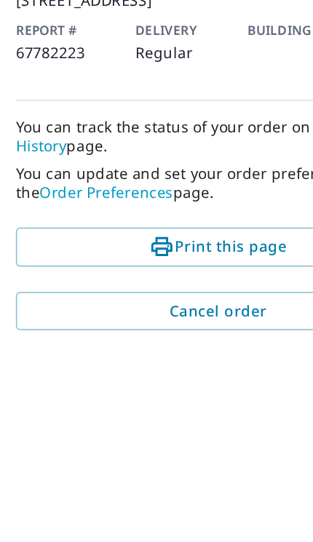
scroll to position [508, 0]
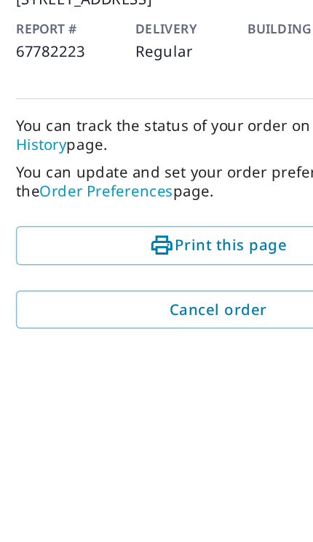
click at [163, 466] on button "Print this page" at bounding box center [156, 479] width 278 height 27
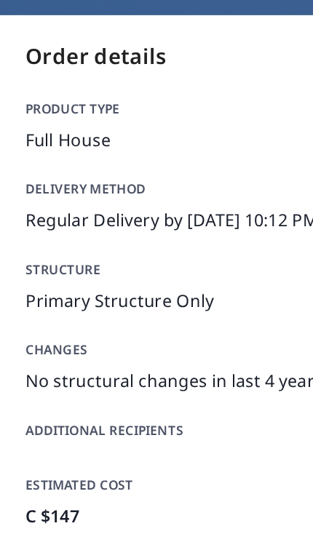
scroll to position [2, 0]
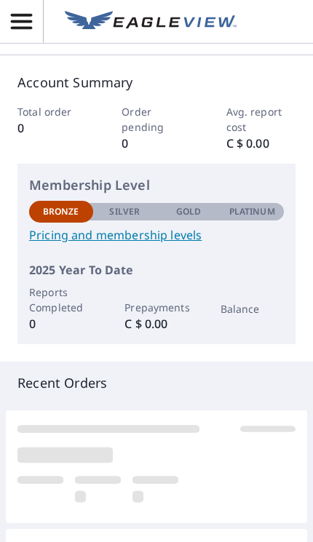
scroll to position [153, 0]
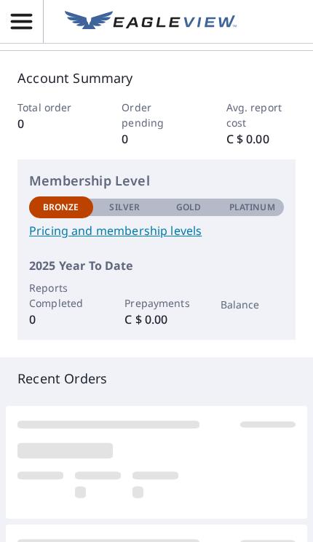
click at [126, 197] on div "Bronze Silver Gold Platinum Bronze" at bounding box center [156, 206] width 255 height 20
click at [130, 204] on p "Silver" at bounding box center [124, 207] width 31 height 13
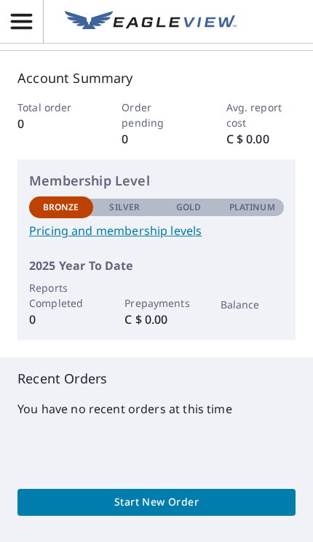
click at [167, 207] on div "Gold" at bounding box center [188, 207] width 64 height 17
click at [231, 210] on p "Platinum" at bounding box center [252, 207] width 46 height 13
click at [265, 216] on div "Membership Level Bronze Silver Gold Platinum Bronze Pricing and membership leve…" at bounding box center [156, 205] width 255 height 68
click at [169, 234] on link "Pricing and membership levels" at bounding box center [156, 230] width 255 height 17
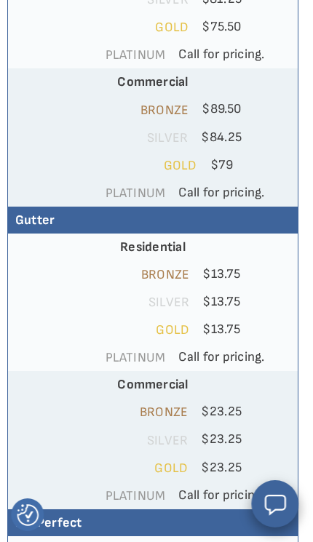
scroll to position [659, 4]
